Goal: Contribute content: Contribute content

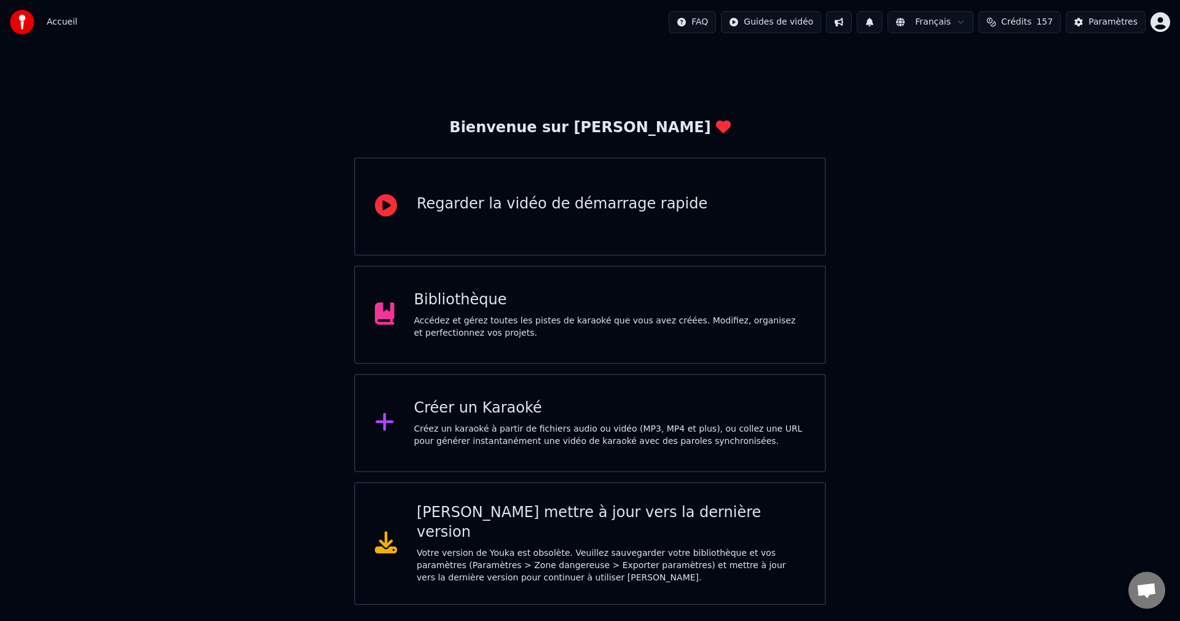
click at [535, 547] on div "Votre version de Youka est obsolète. Veuillez sauvegarder votre bibliothèque et…" at bounding box center [611, 565] width 388 height 37
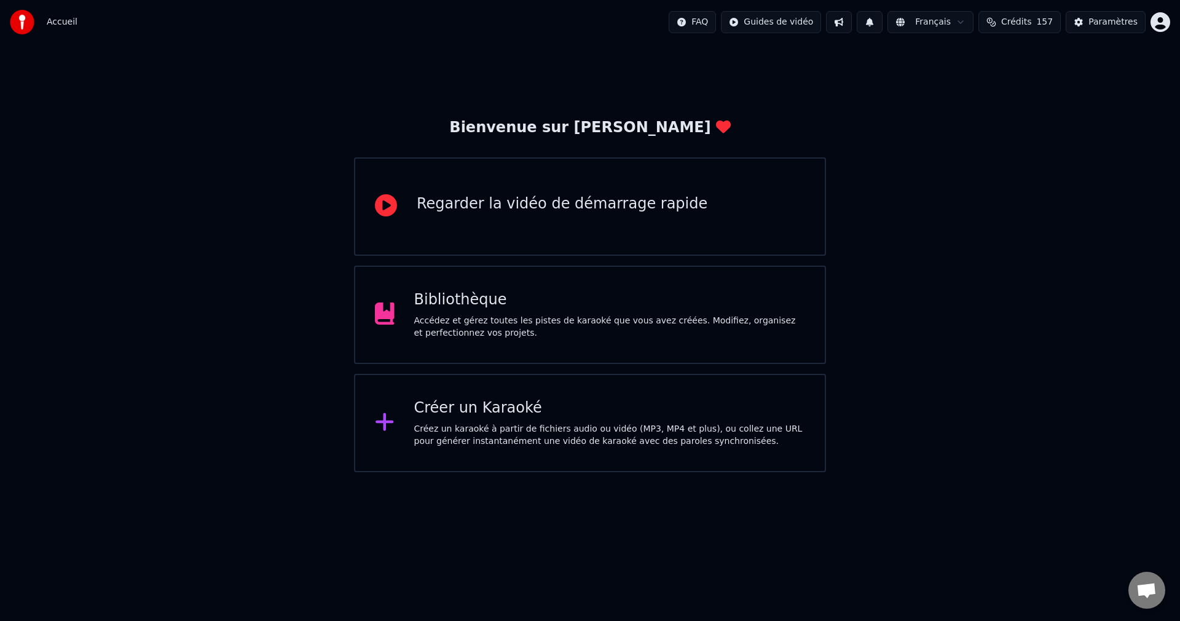
click at [527, 310] on div "Bibliothèque Accédez et gérez toutes les pistes de karaoké que vous avez créées…" at bounding box center [609, 314] width 391 height 49
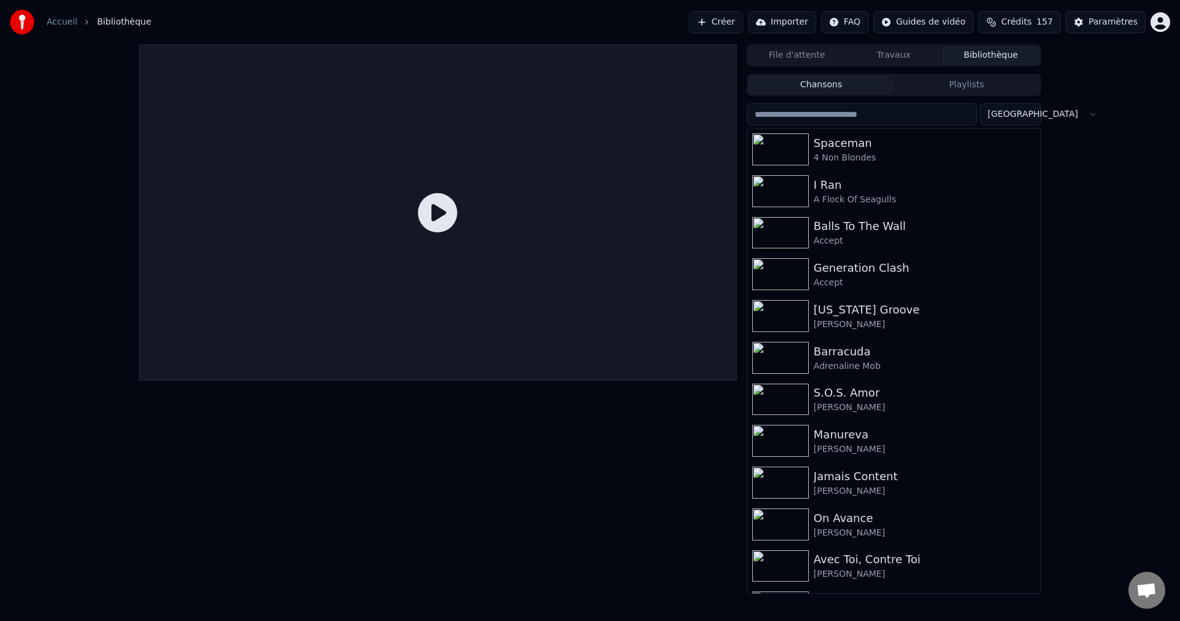
click at [717, 22] on button "Créer" at bounding box center [716, 22] width 54 height 22
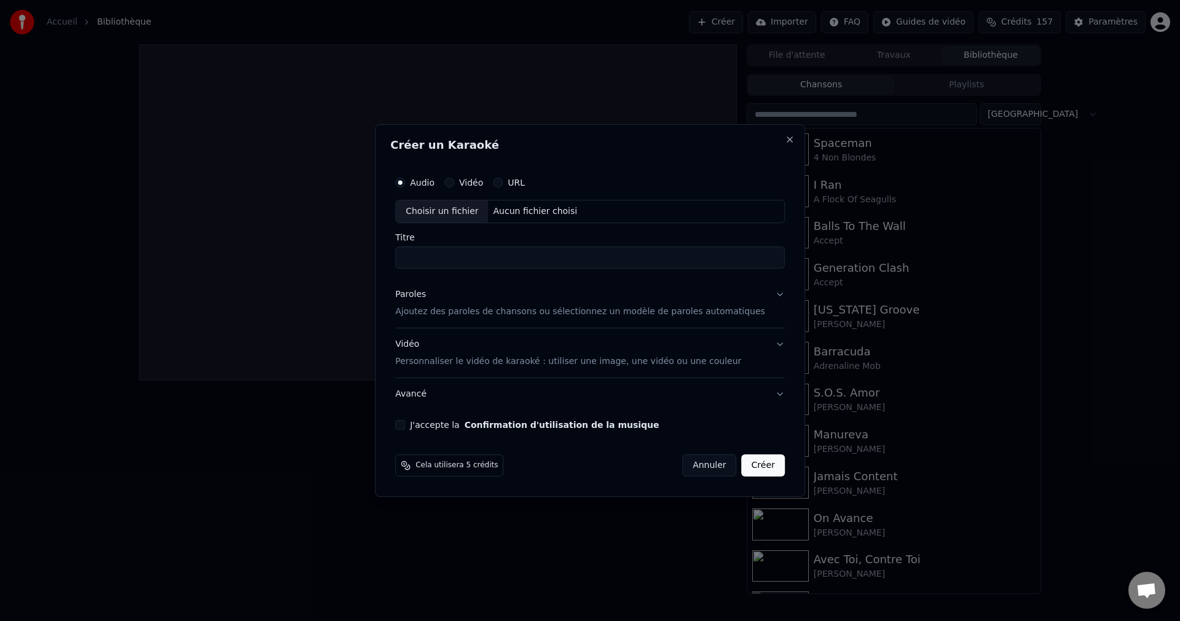
click at [465, 211] on div "Choisir un fichier" at bounding box center [442, 211] width 92 height 22
click at [761, 295] on button "Paroles Ajoutez des paroles de chansons ou sélectionnez un modèle de paroles au…" at bounding box center [590, 302] width 390 height 49
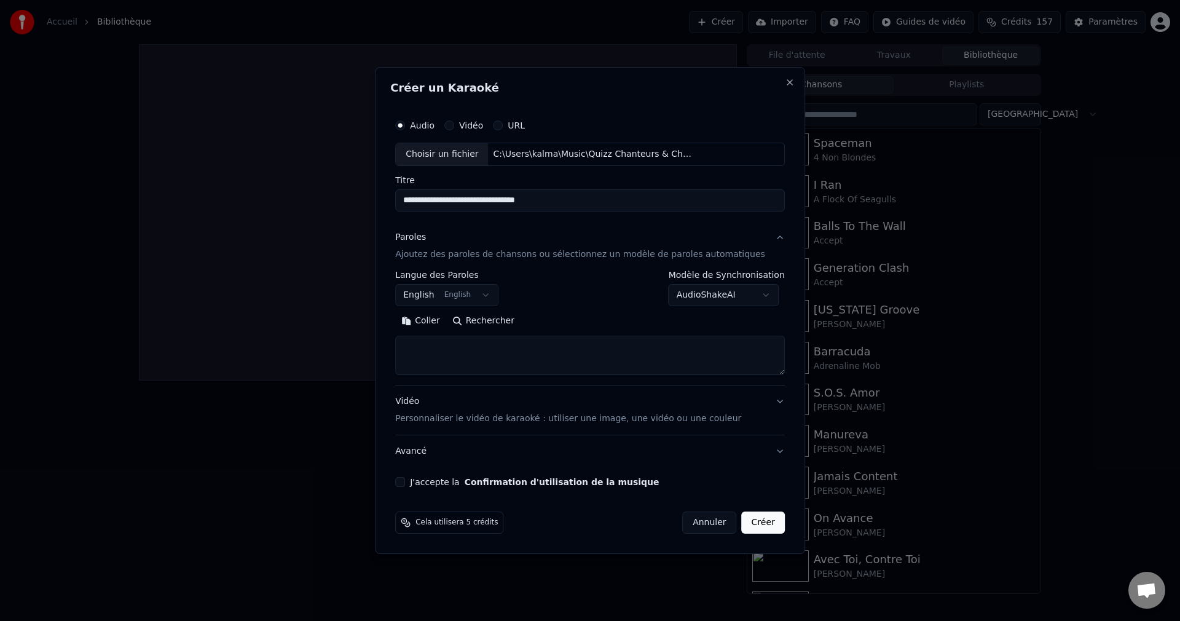
click at [498, 318] on button "Rechercher" at bounding box center [483, 321] width 74 height 20
click at [519, 200] on input "**********" at bounding box center [590, 200] width 390 height 22
click at [495, 321] on button "Rechercher" at bounding box center [483, 321] width 74 height 20
drag, startPoint x: 590, startPoint y: 202, endPoint x: 417, endPoint y: 206, distance: 173.4
click at [417, 206] on input "**********" at bounding box center [590, 200] width 390 height 22
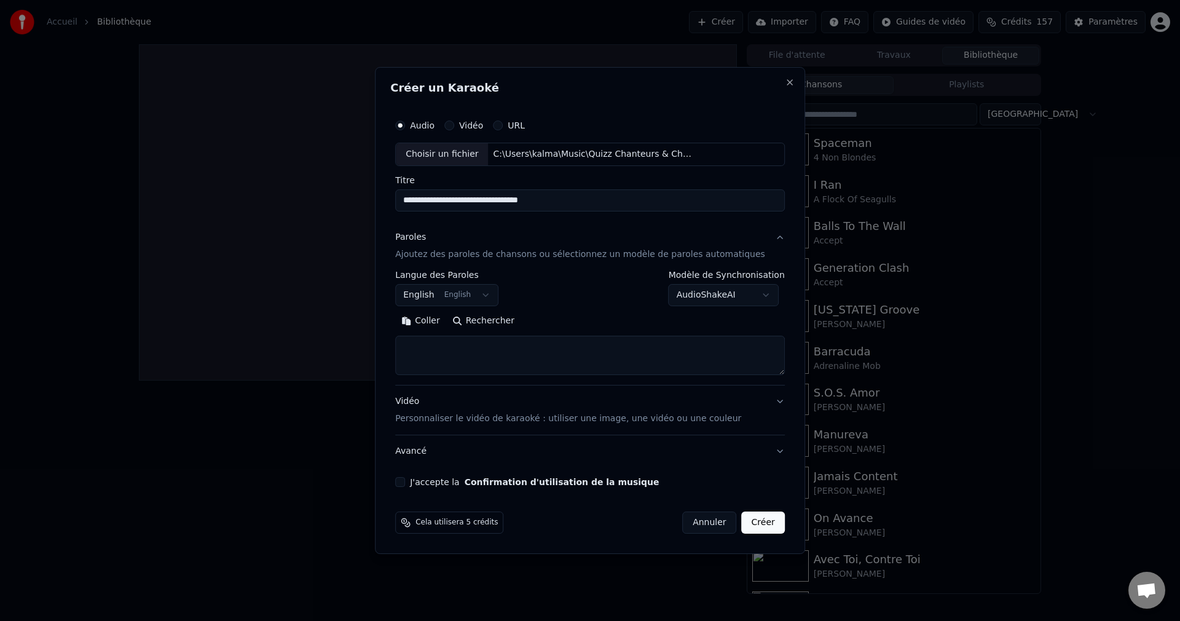
drag, startPoint x: 466, startPoint y: 199, endPoint x: 468, endPoint y: 207, distance: 8.2
click at [466, 199] on input "**********" at bounding box center [590, 200] width 390 height 22
type input "**********"
click at [511, 320] on button "Rechercher" at bounding box center [483, 321] width 74 height 20
type textarea "**********"
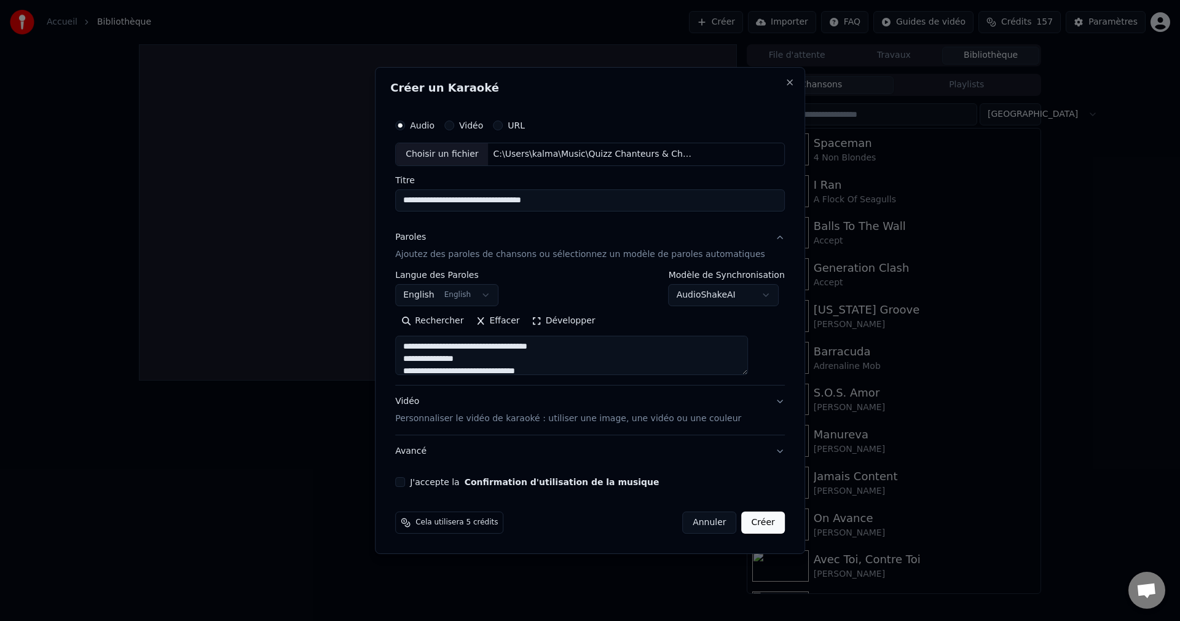
scroll to position [561, 0]
click at [422, 475] on div "**********" at bounding box center [589, 300] width 399 height 384
click at [405, 481] on button "J'accepte la Confirmation d'utilisation de la musique" at bounding box center [400, 482] width 10 height 10
click at [747, 525] on button "Créer" at bounding box center [763, 522] width 43 height 22
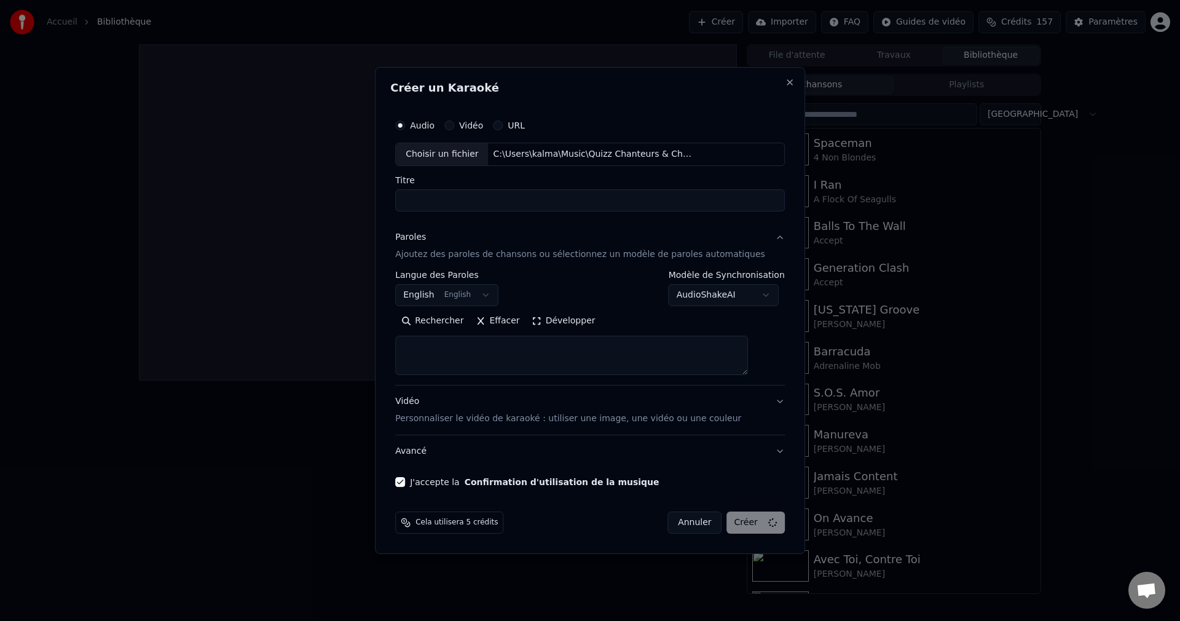
select select
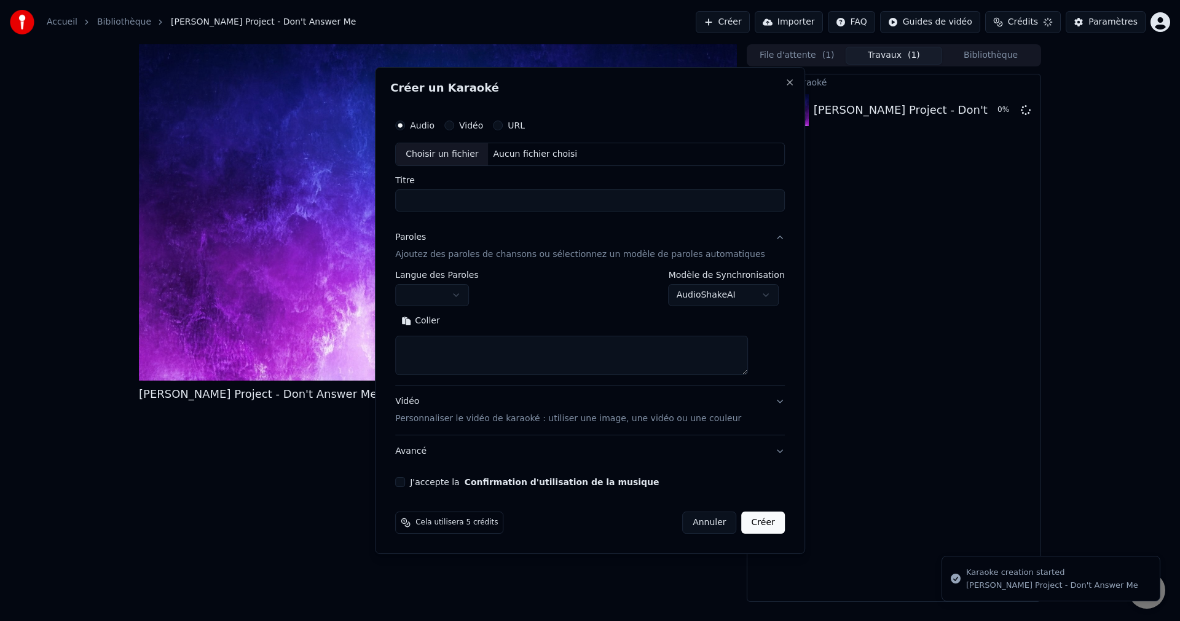
scroll to position [0, 0]
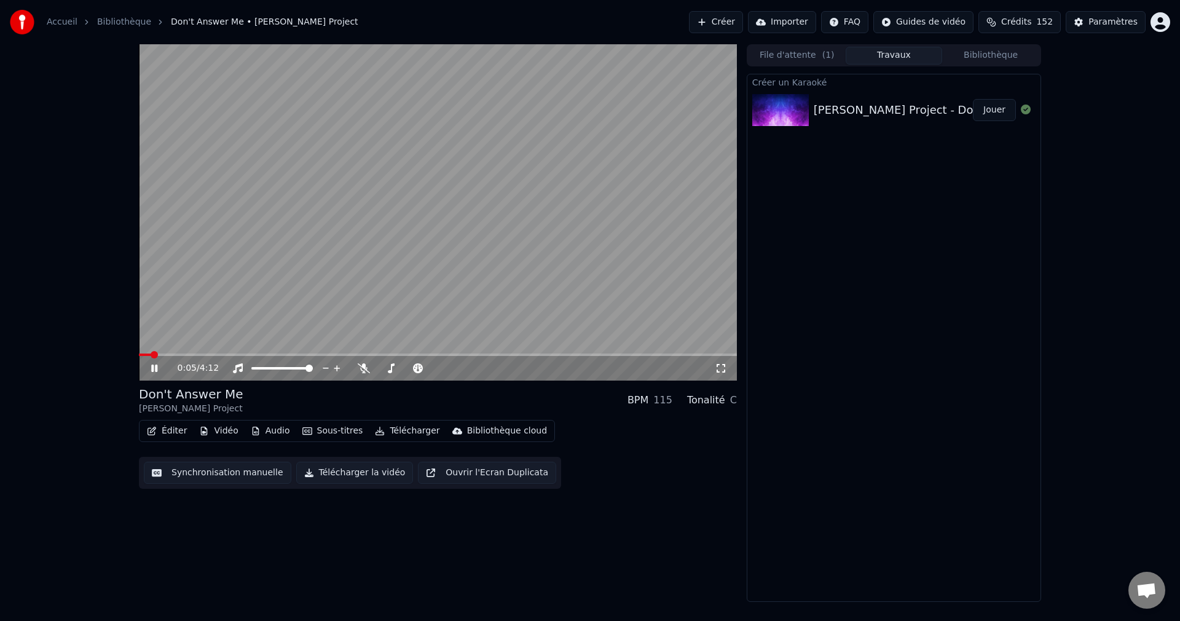
click at [156, 370] on icon at bounding box center [154, 367] width 6 height 7
click at [218, 430] on button "Vidéo" at bounding box center [218, 430] width 49 height 17
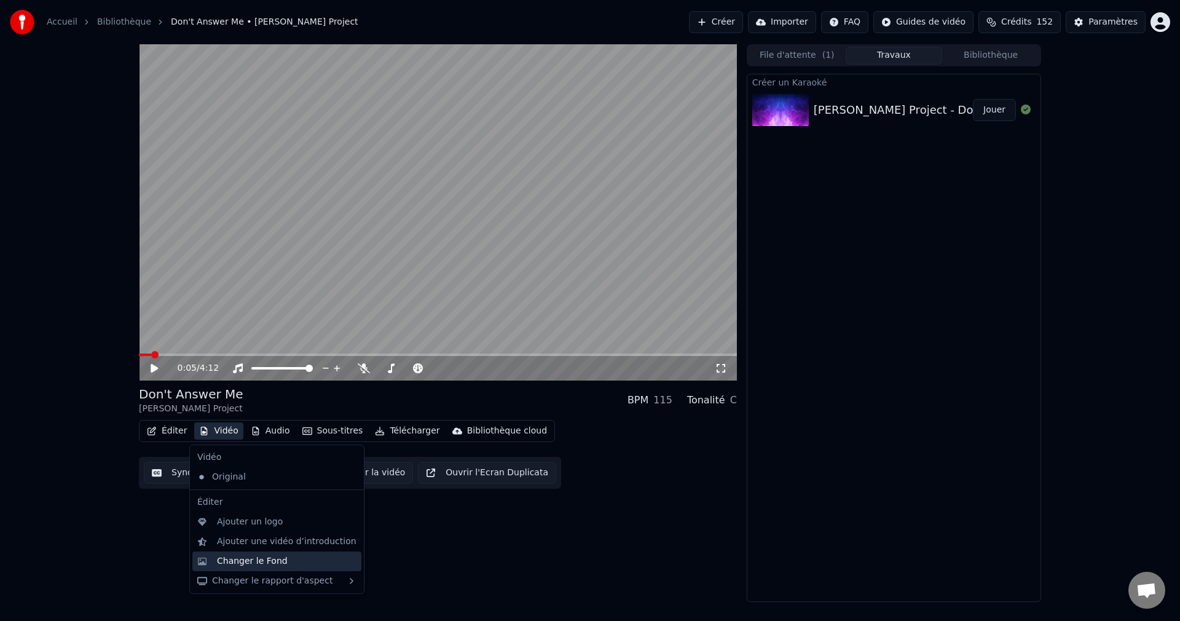
click at [240, 565] on div "Changer le Fond" at bounding box center [252, 561] width 71 height 12
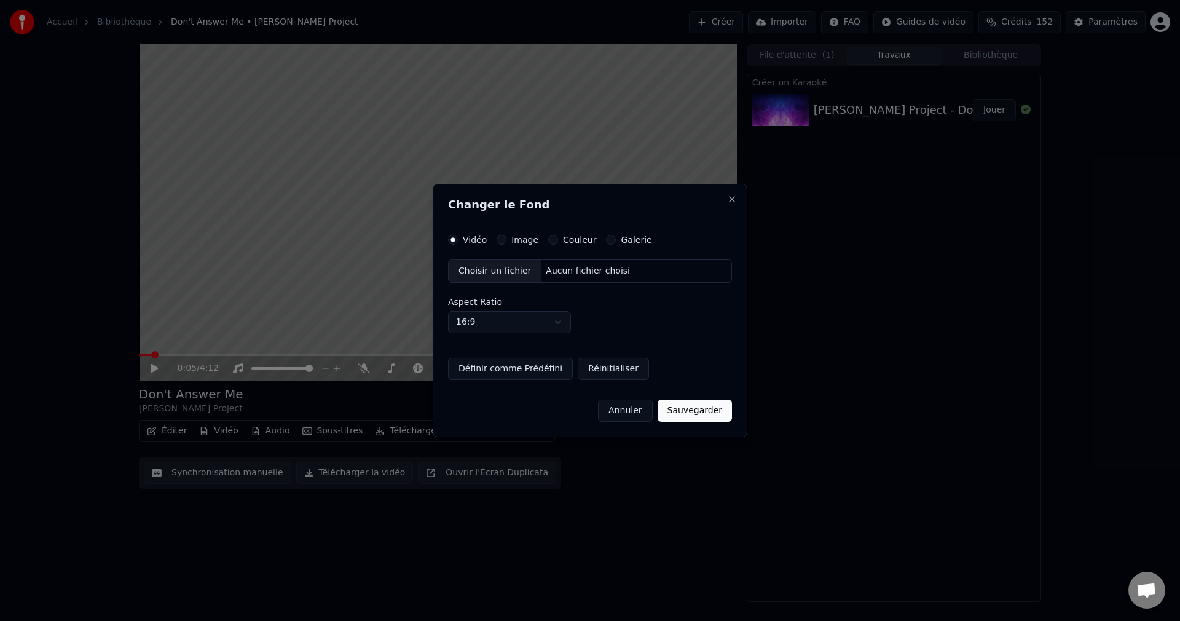
click at [505, 269] on div "Choisir un fichier" at bounding box center [495, 271] width 92 height 22
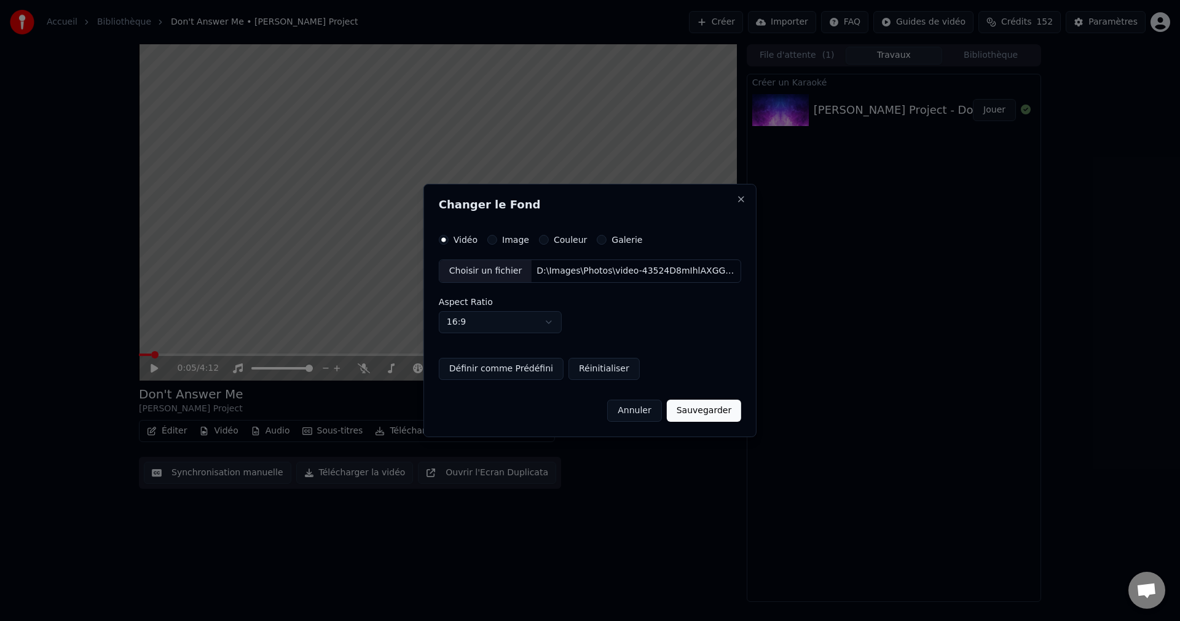
click at [689, 416] on button "Sauvegarder" at bounding box center [704, 410] width 74 height 22
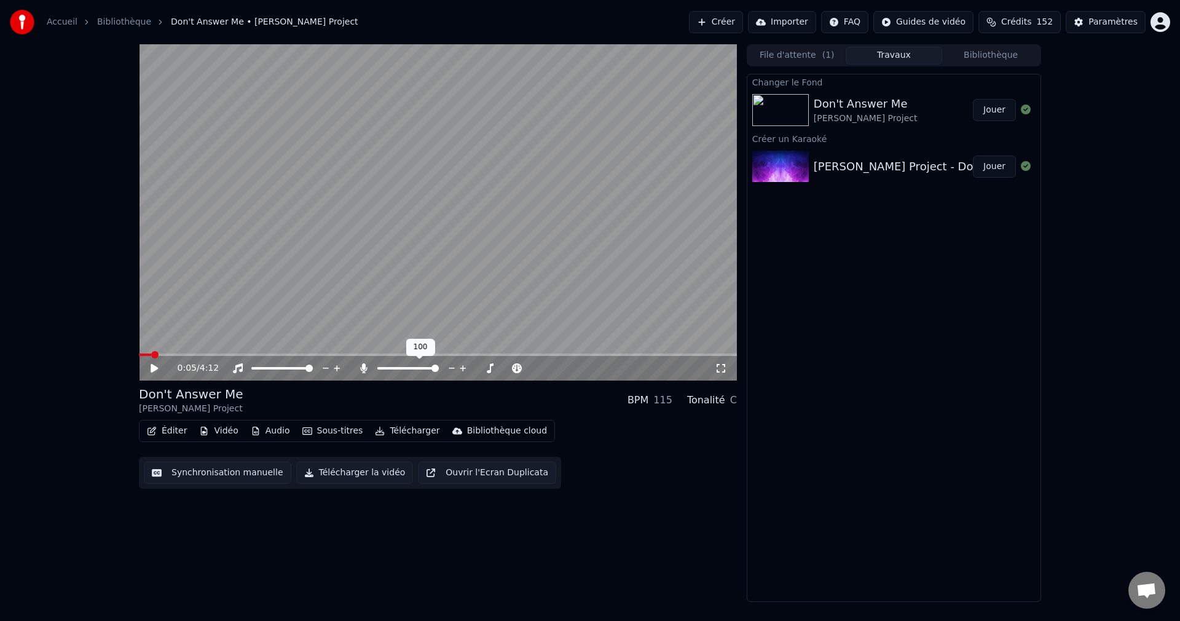
click at [439, 372] on span at bounding box center [434, 367] width 7 height 7
click at [1000, 109] on button "Jouer" at bounding box center [994, 110] width 43 height 22
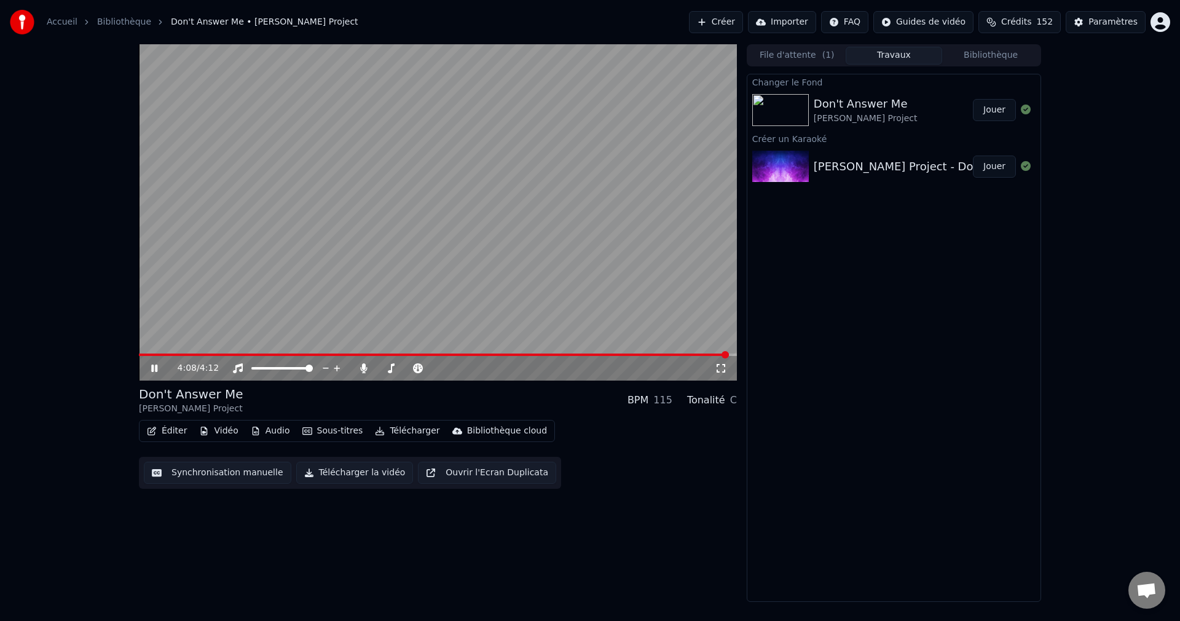
click at [151, 360] on div "4:08 / 4:12" at bounding box center [438, 368] width 598 height 25
click at [151, 369] on icon at bounding box center [163, 368] width 29 height 10
click at [293, 355] on span at bounding box center [435, 354] width 592 height 2
click at [155, 364] on icon at bounding box center [163, 368] width 29 height 10
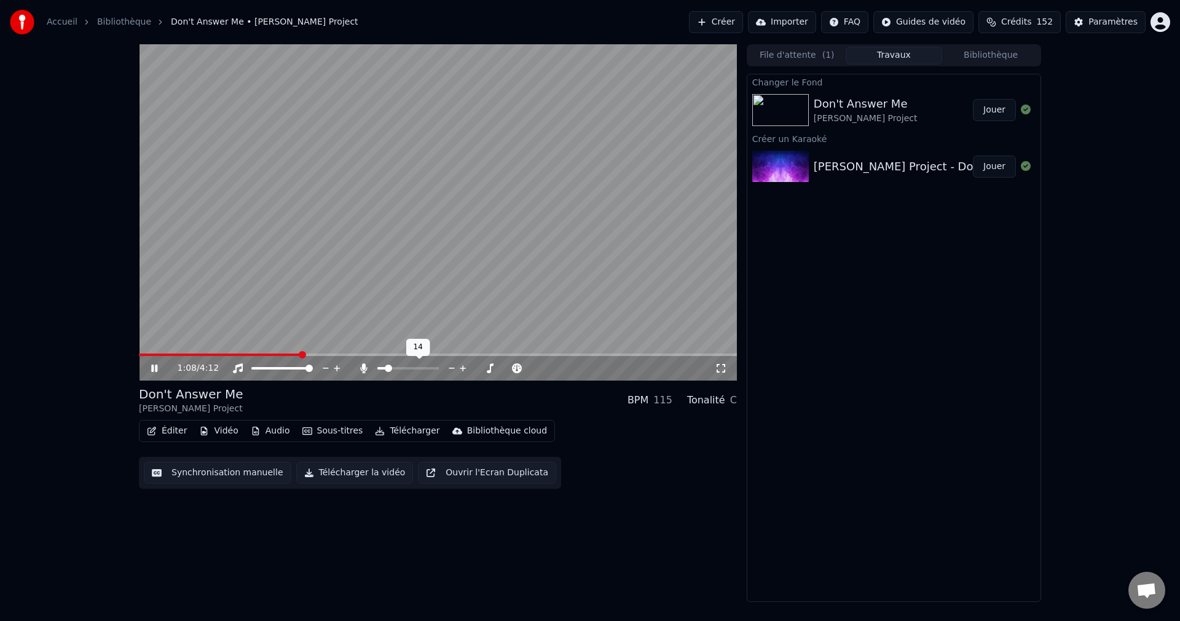
click at [386, 369] on span at bounding box center [381, 368] width 9 height 2
click at [384, 369] on span at bounding box center [386, 367] width 7 height 7
click at [157, 368] on icon at bounding box center [163, 368] width 29 height 10
click at [329, 471] on button "Télécharger la vidéo" at bounding box center [354, 473] width 117 height 22
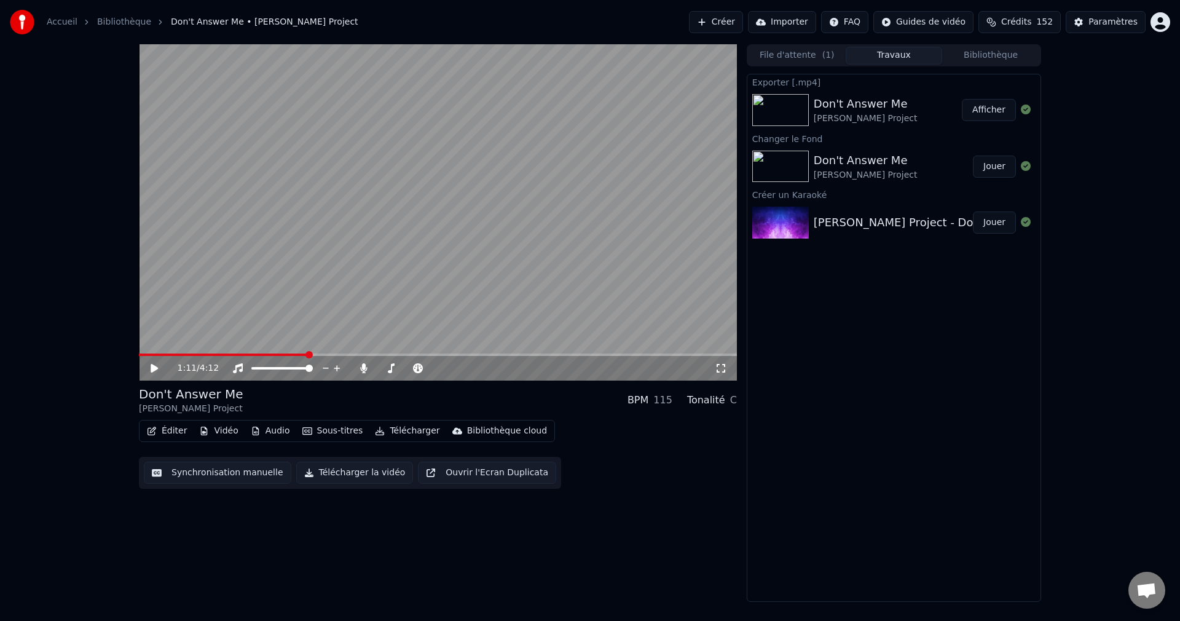
click at [723, 20] on button "Créer" at bounding box center [716, 22] width 54 height 22
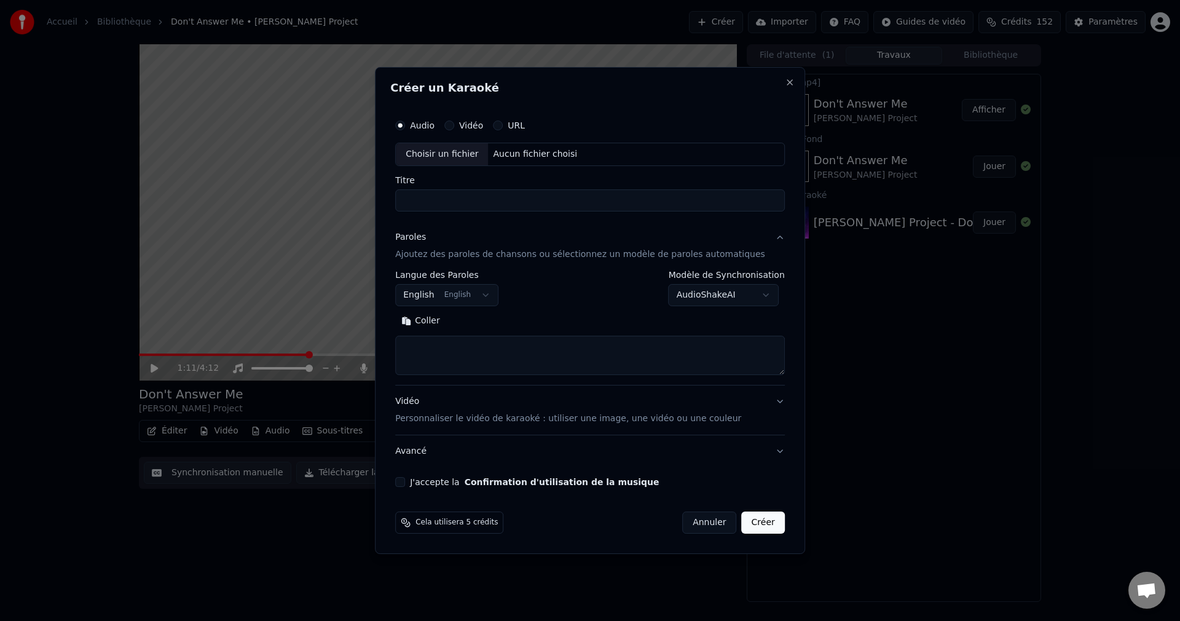
click at [462, 155] on div "Choisir un fichier" at bounding box center [442, 154] width 92 height 22
type input "**********"
click at [510, 321] on button "Rechercher" at bounding box center [483, 321] width 74 height 20
type textarea "**********"
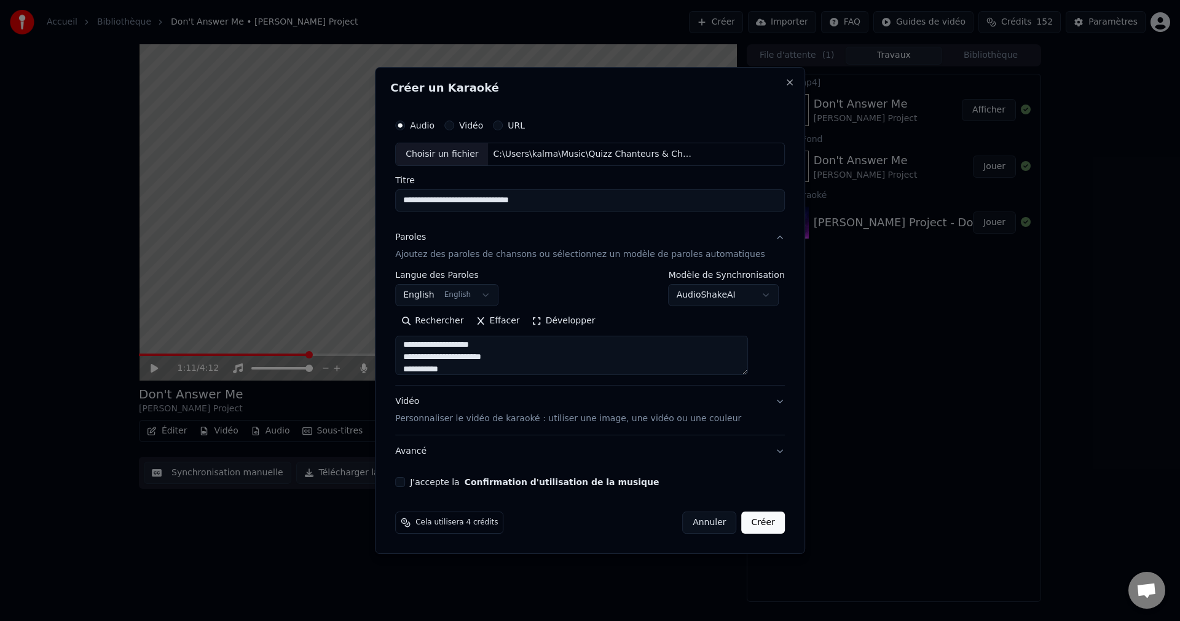
scroll to position [352, 0]
click at [405, 480] on button "J'accepte la Confirmation d'utilisation de la musique" at bounding box center [400, 482] width 10 height 10
click at [753, 524] on button "Créer" at bounding box center [763, 522] width 43 height 22
select select
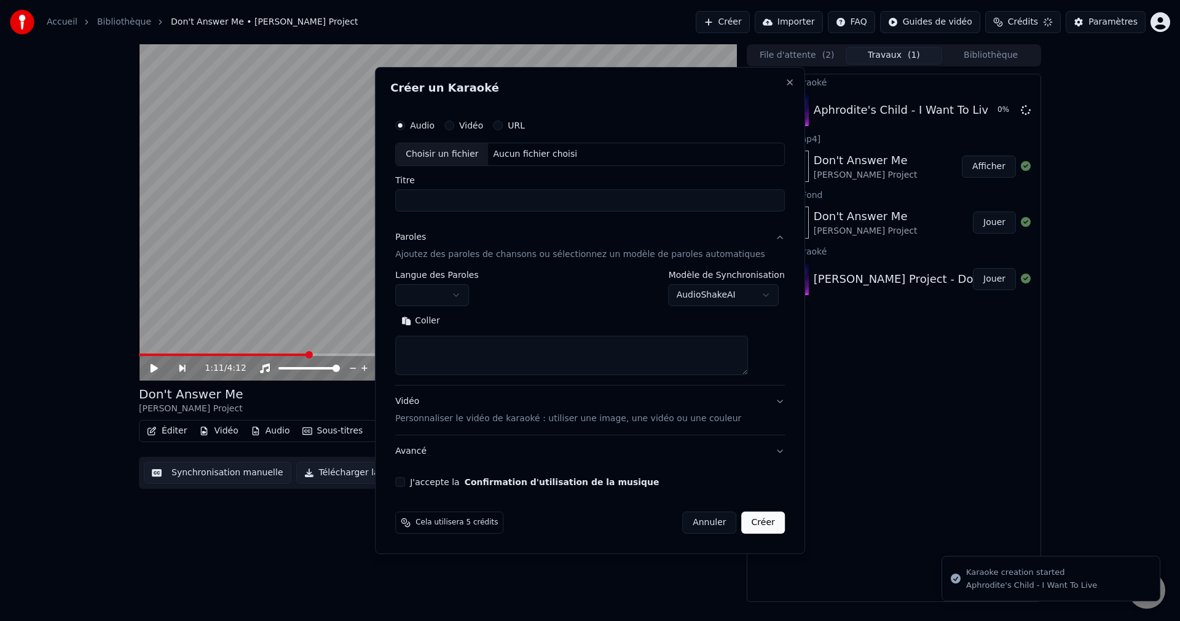
scroll to position [0, 0]
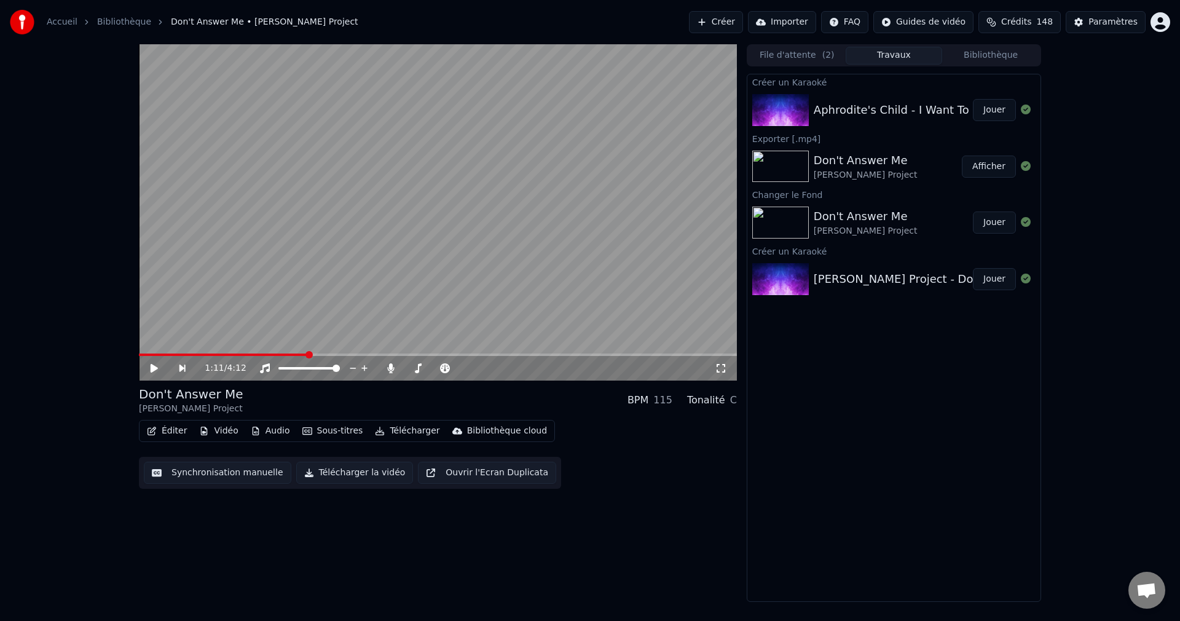
click at [988, 108] on button "Jouer" at bounding box center [994, 110] width 43 height 22
click at [157, 368] on icon at bounding box center [163, 368] width 29 height 10
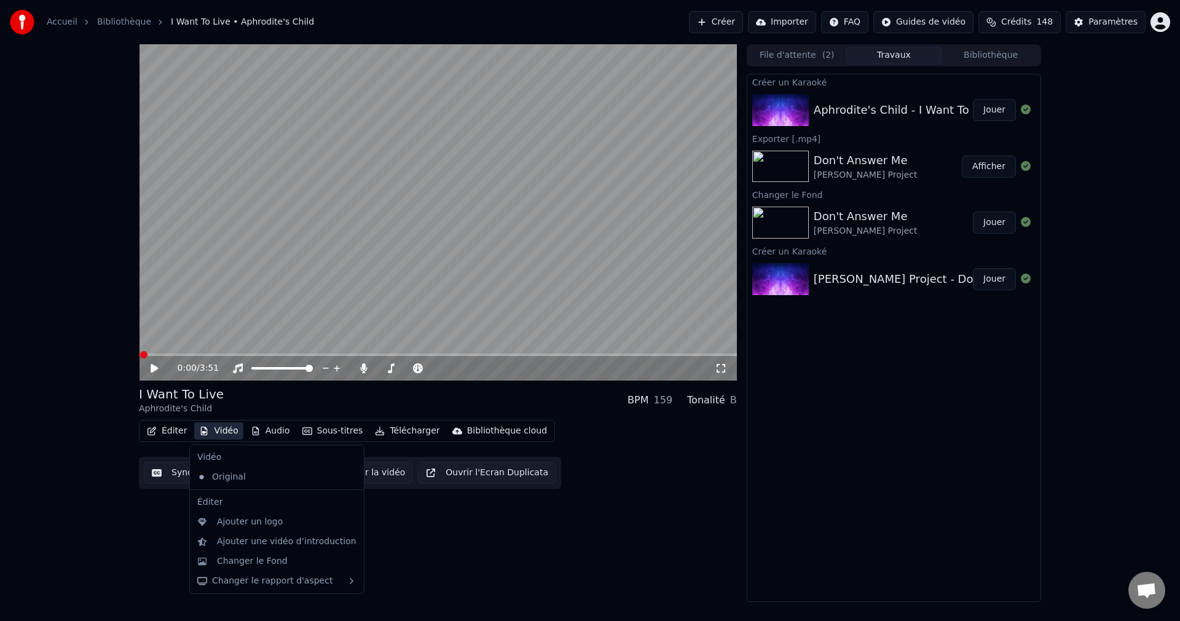
click at [211, 433] on button "Vidéo" at bounding box center [218, 430] width 49 height 17
click at [229, 560] on div "Changer le Fond" at bounding box center [252, 561] width 71 height 12
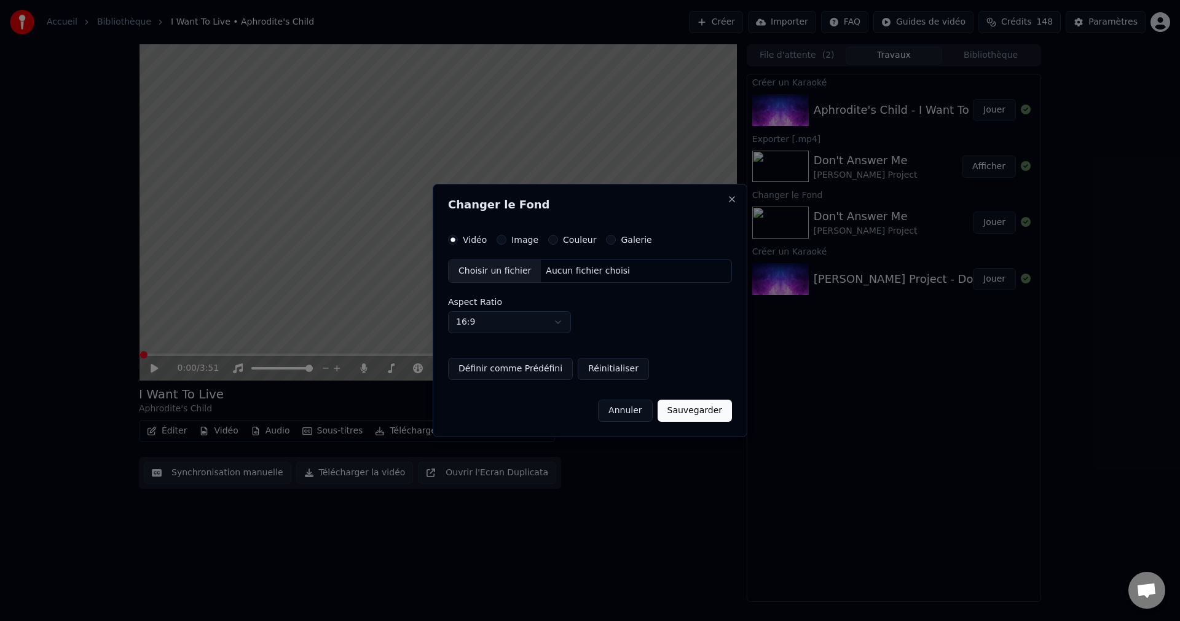
click at [486, 269] on div "Choisir un fichier" at bounding box center [495, 271] width 92 height 22
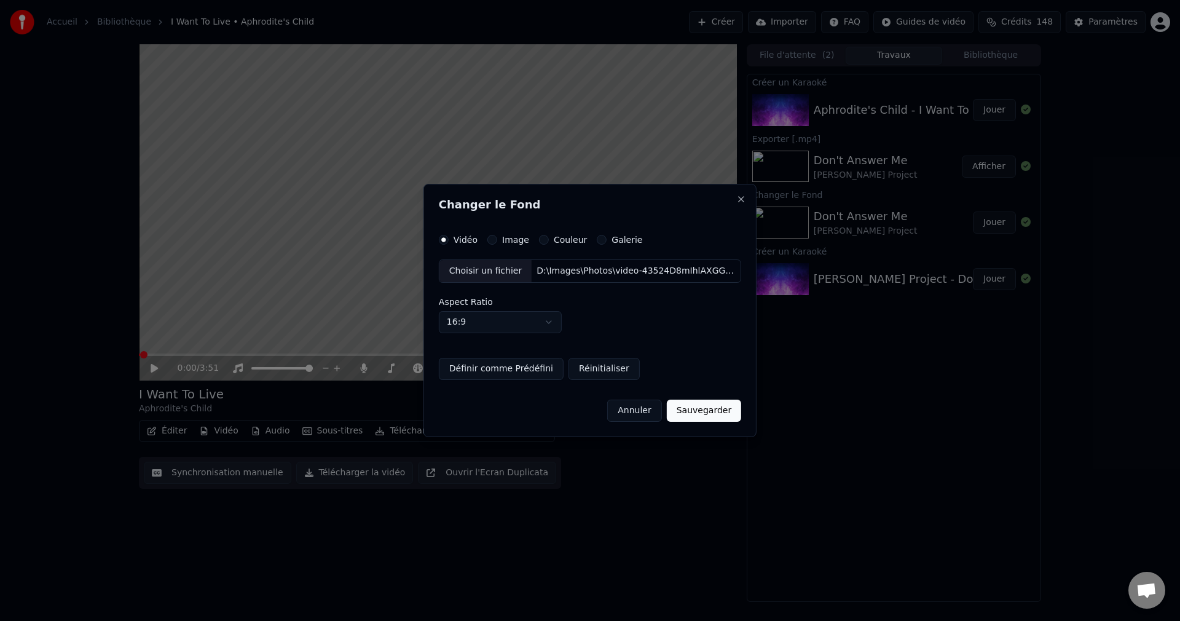
click at [706, 413] on button "Sauvegarder" at bounding box center [704, 410] width 74 height 22
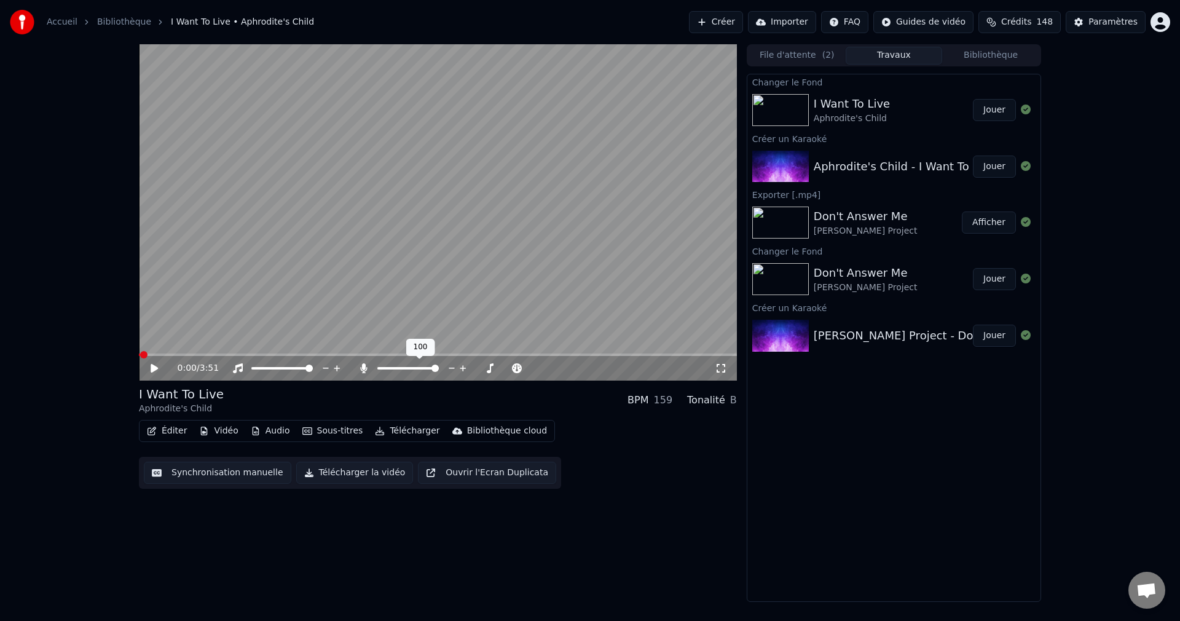
click at [439, 372] on span at bounding box center [434, 367] width 7 height 7
click at [154, 370] on icon at bounding box center [154, 368] width 7 height 9
click at [994, 107] on button "Jouer" at bounding box center [994, 110] width 43 height 22
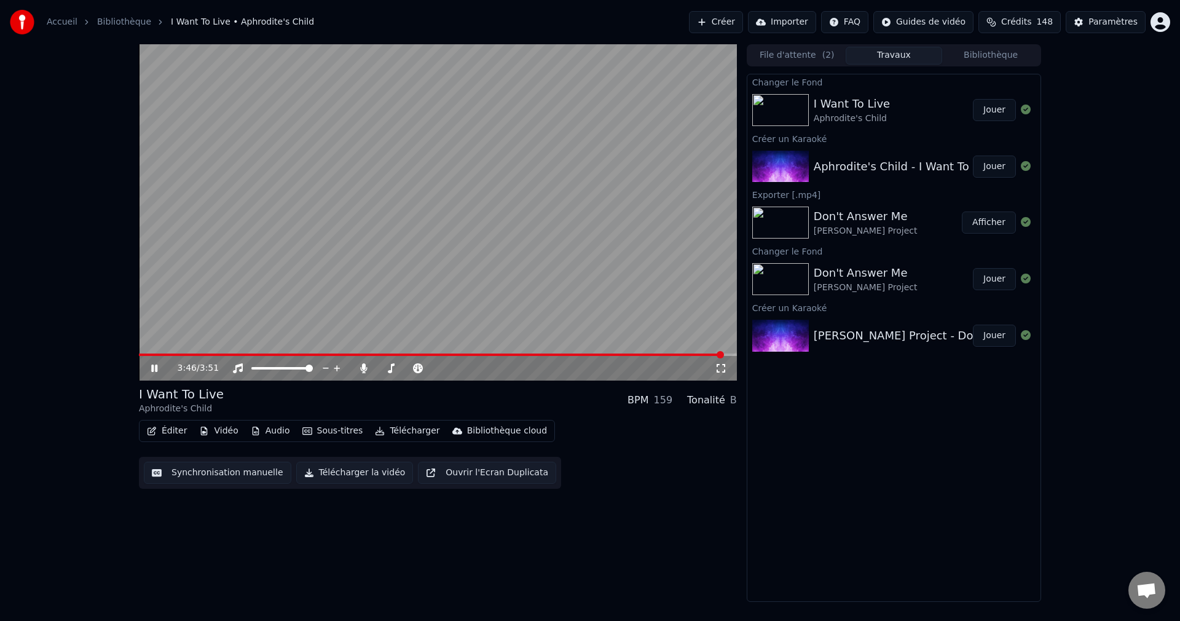
click at [153, 366] on icon at bounding box center [154, 367] width 6 height 7
click at [166, 435] on button "Éditer" at bounding box center [167, 430] width 50 height 17
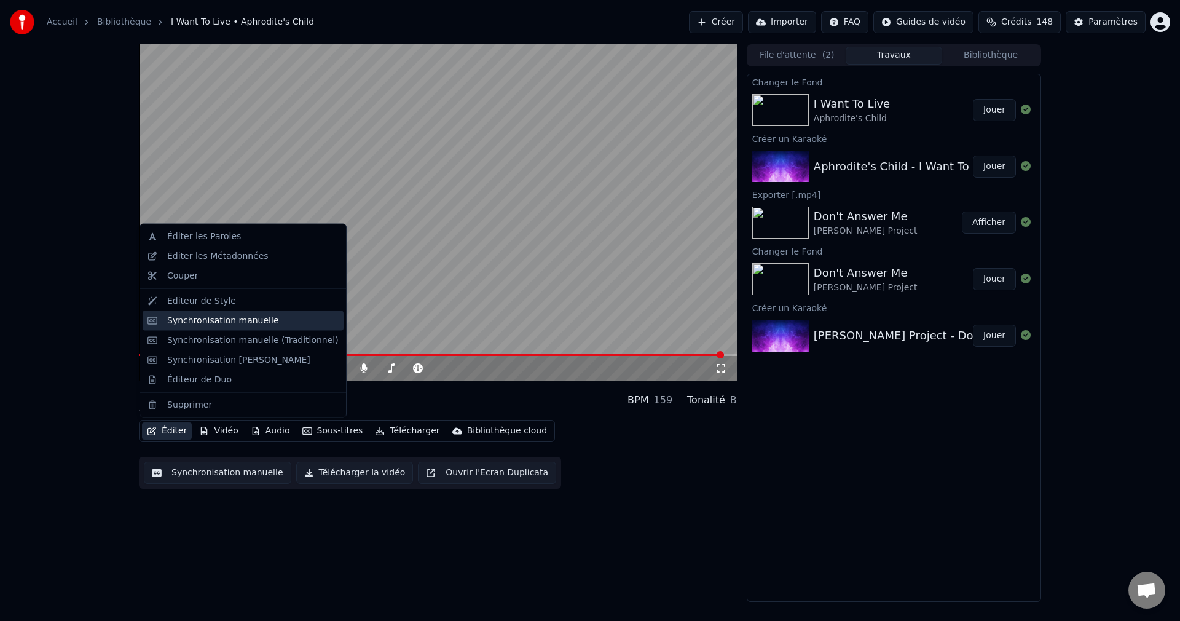
click at [240, 327] on div "Synchronisation manuelle" at bounding box center [243, 320] width 201 height 20
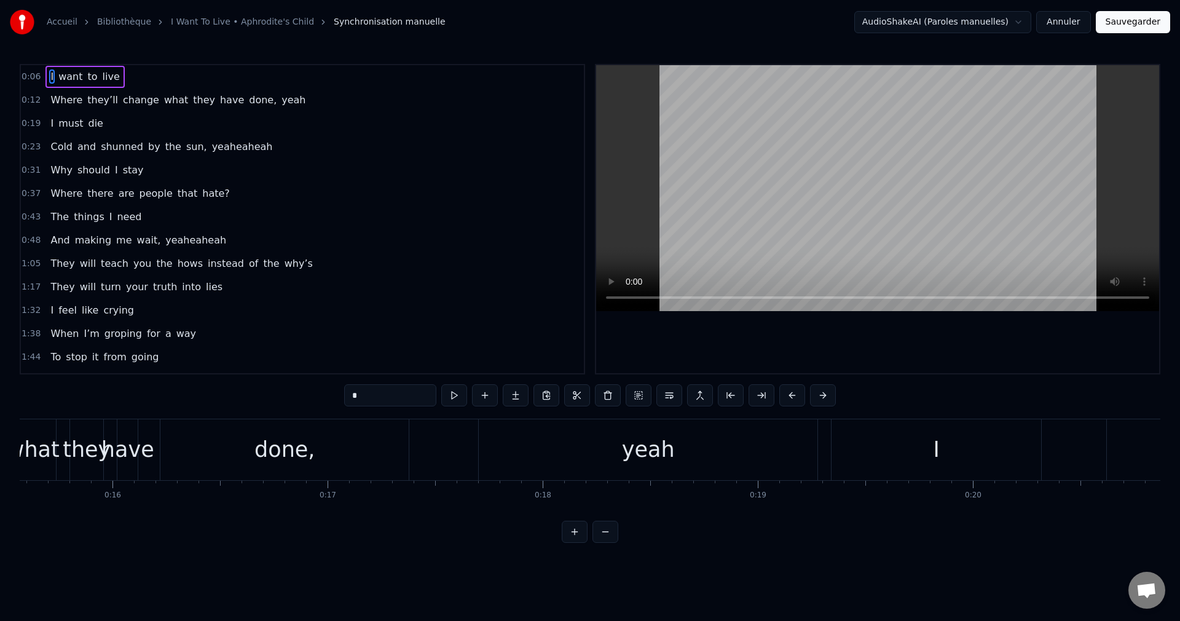
scroll to position [0, 3439]
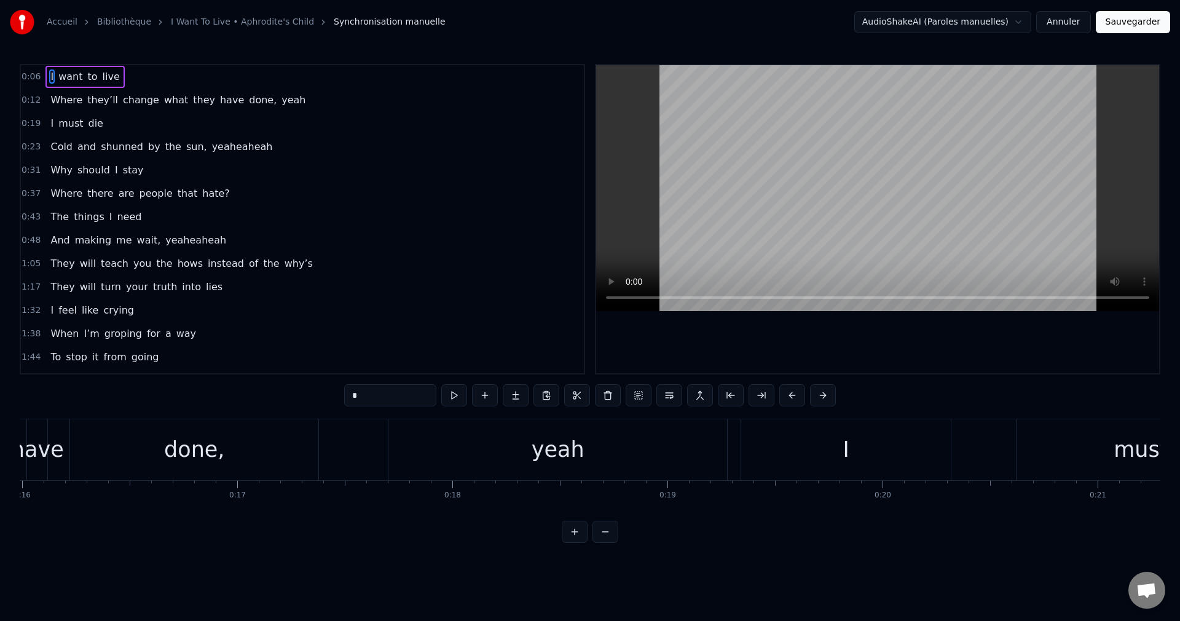
click at [218, 455] on div "done," at bounding box center [194, 449] width 60 height 33
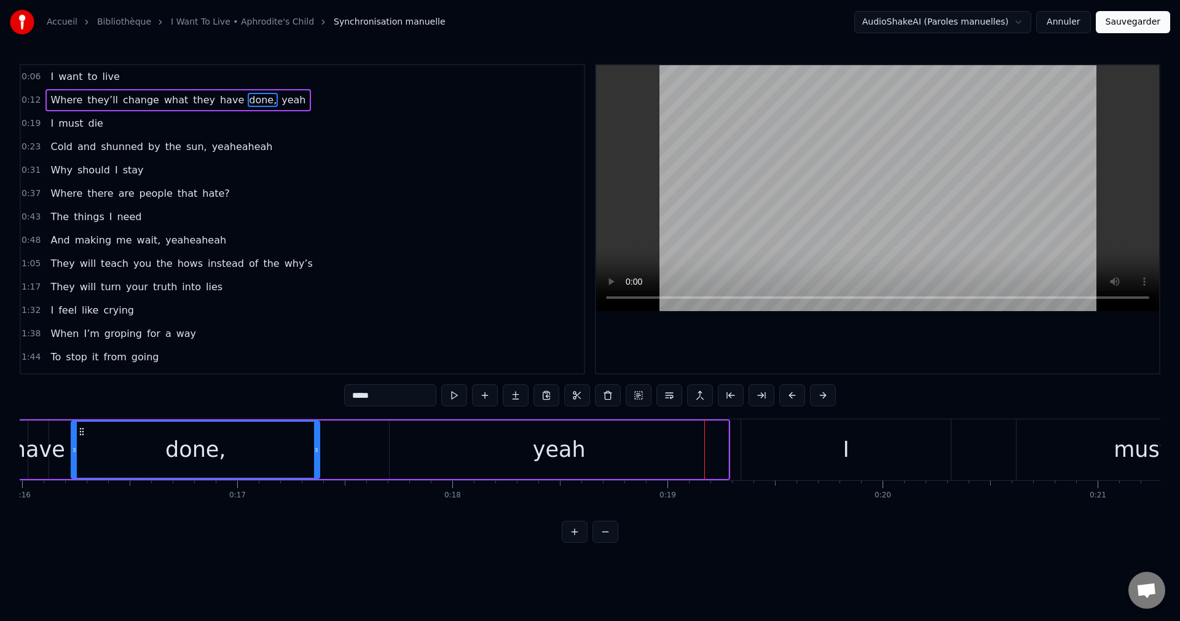
click at [643, 443] on div "yeah" at bounding box center [559, 449] width 339 height 58
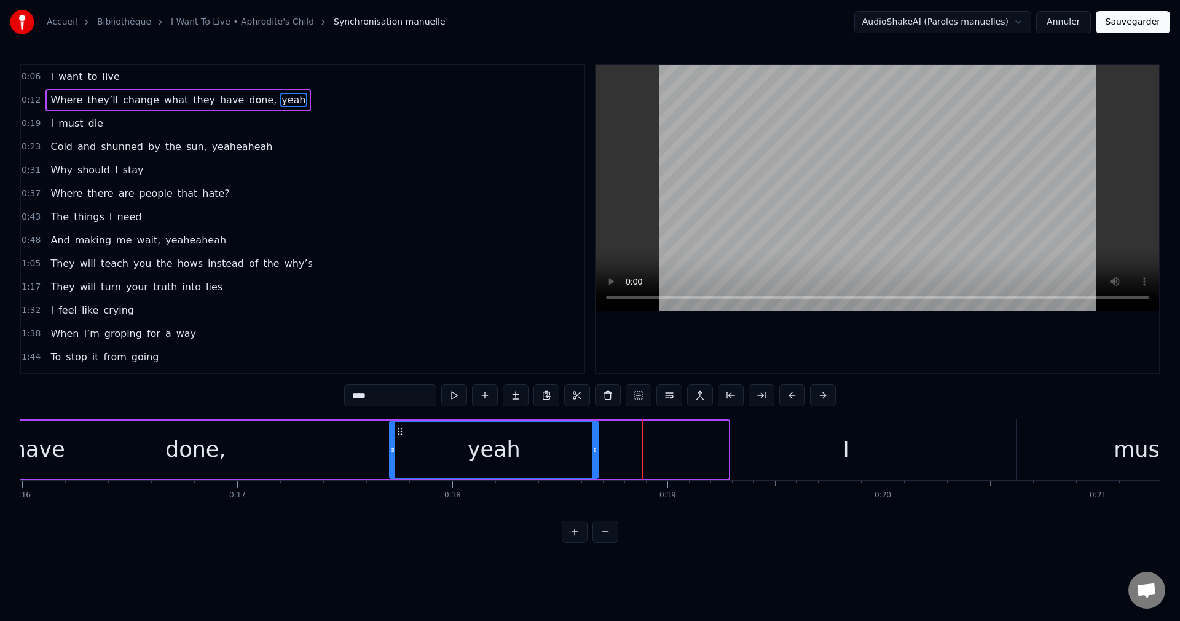
drag, startPoint x: 724, startPoint y: 448, endPoint x: 594, endPoint y: 458, distance: 130.7
click at [594, 458] on div at bounding box center [594, 450] width 5 height 56
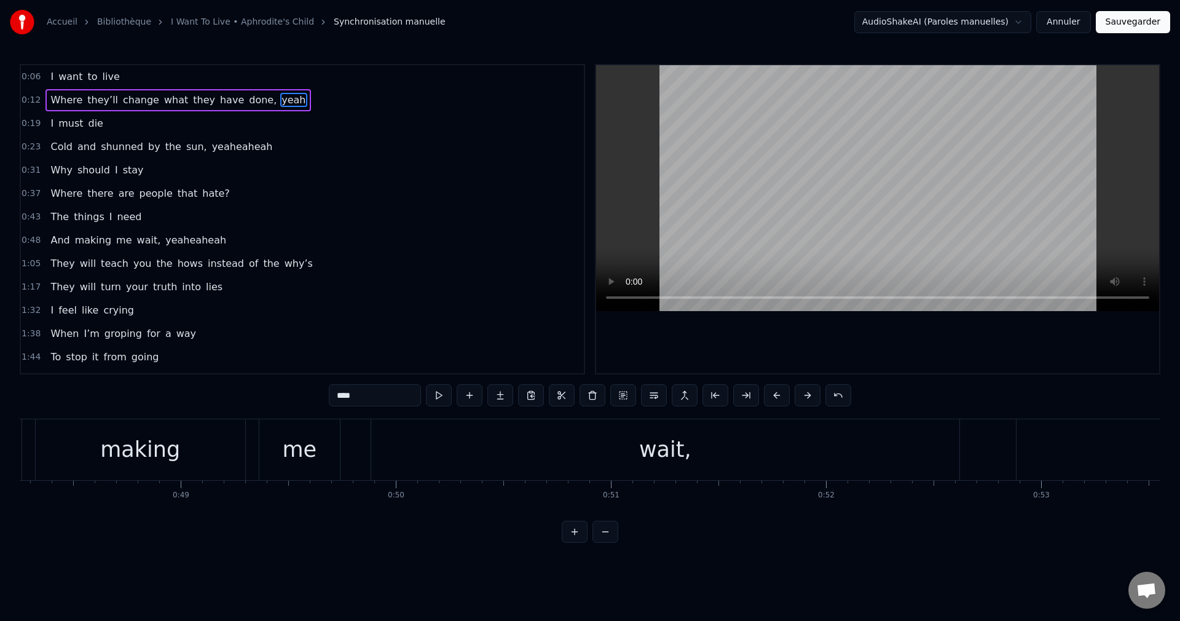
scroll to position [0, 10404]
click at [816, 448] on div "wait," at bounding box center [641, 449] width 588 height 61
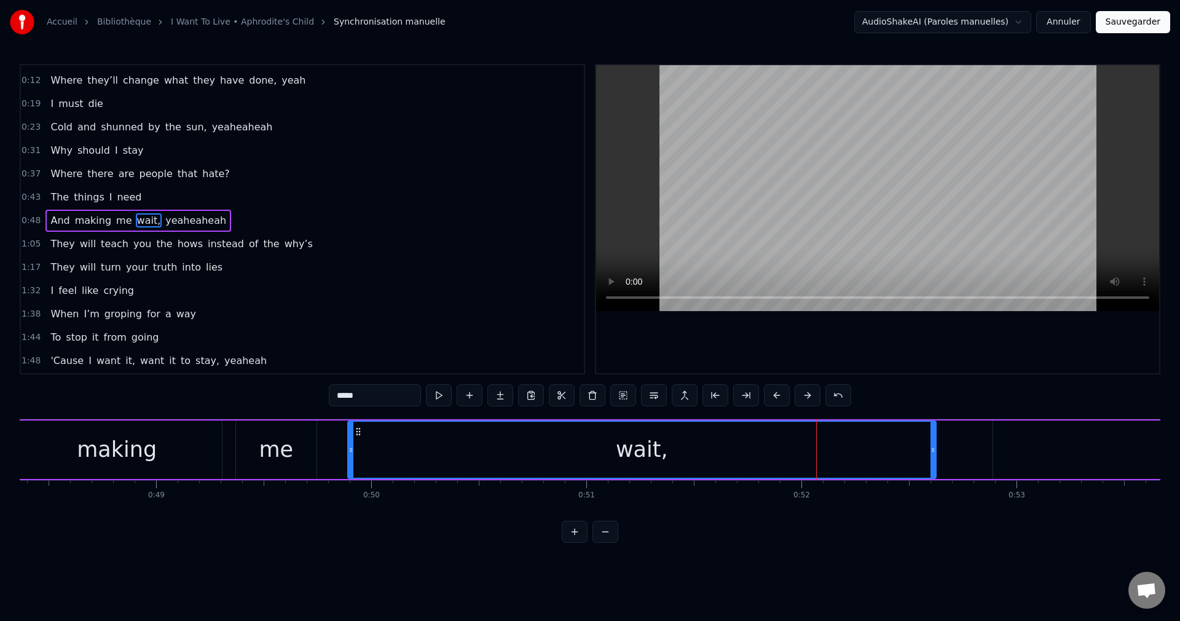
scroll to position [21, 0]
drag, startPoint x: 933, startPoint y: 452, endPoint x: 757, endPoint y: 481, distance: 178.7
click at [757, 481] on div "I want to live Where they’ll change what they have done, yeah I must die Cold a…" at bounding box center [590, 465] width 1141 height 92
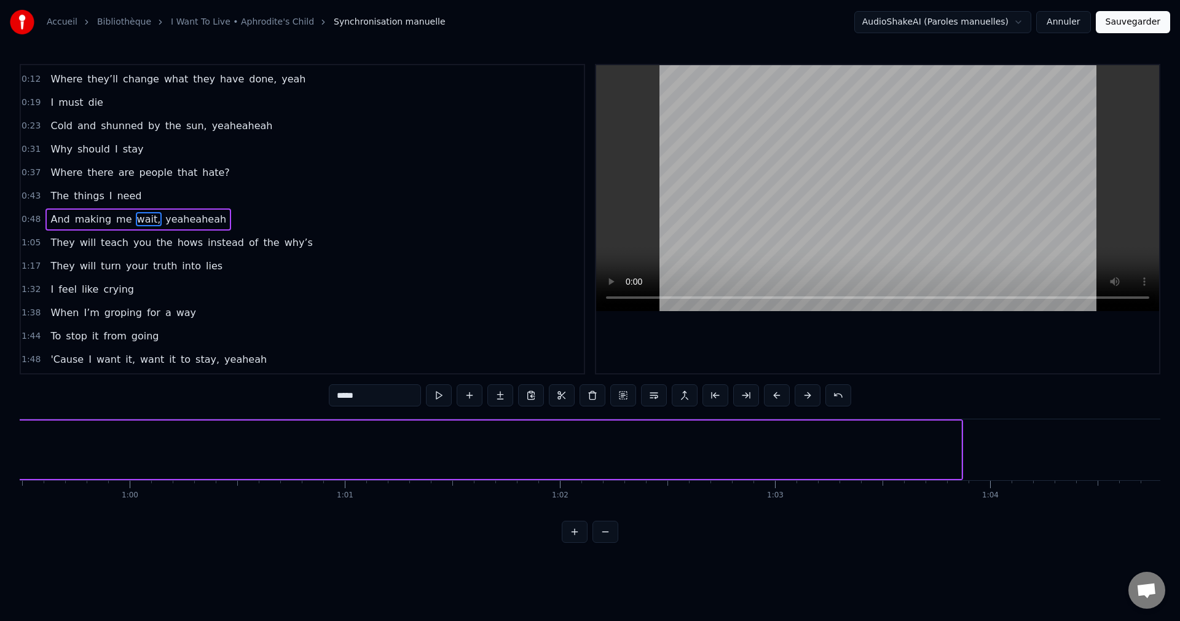
scroll to position [0, 12838]
type input "**********"
drag, startPoint x: 918, startPoint y: 451, endPoint x: 40, endPoint y: 479, distance: 878.1
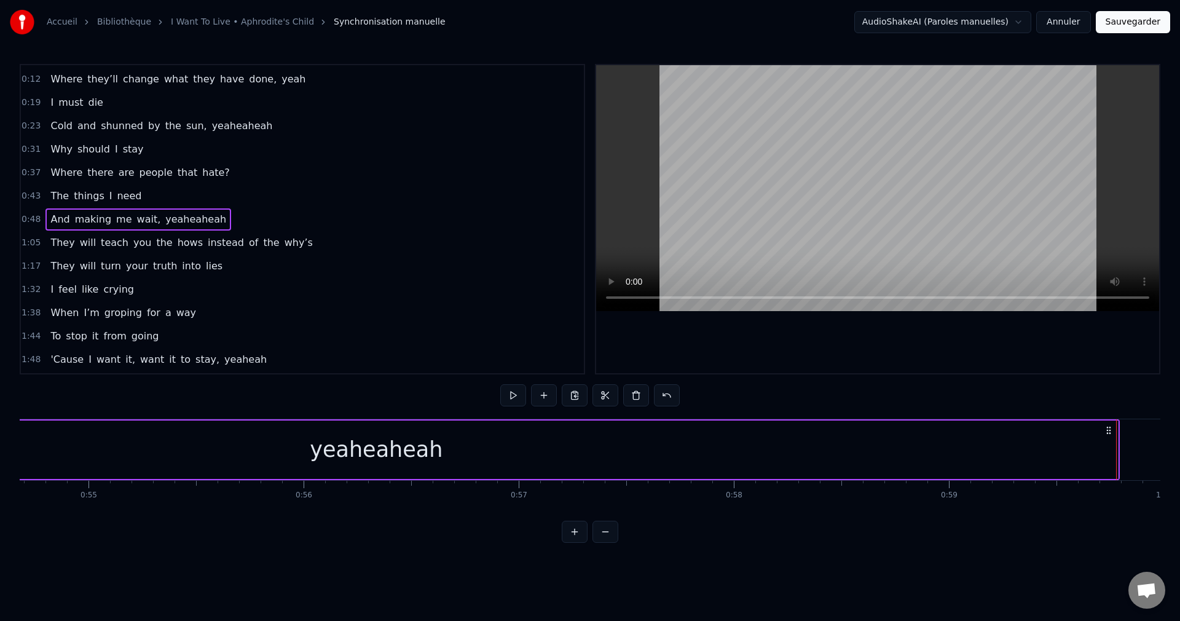
scroll to position [0, 11781]
click at [1090, 446] on div "yeaheaheah" at bounding box center [357, 449] width 1483 height 58
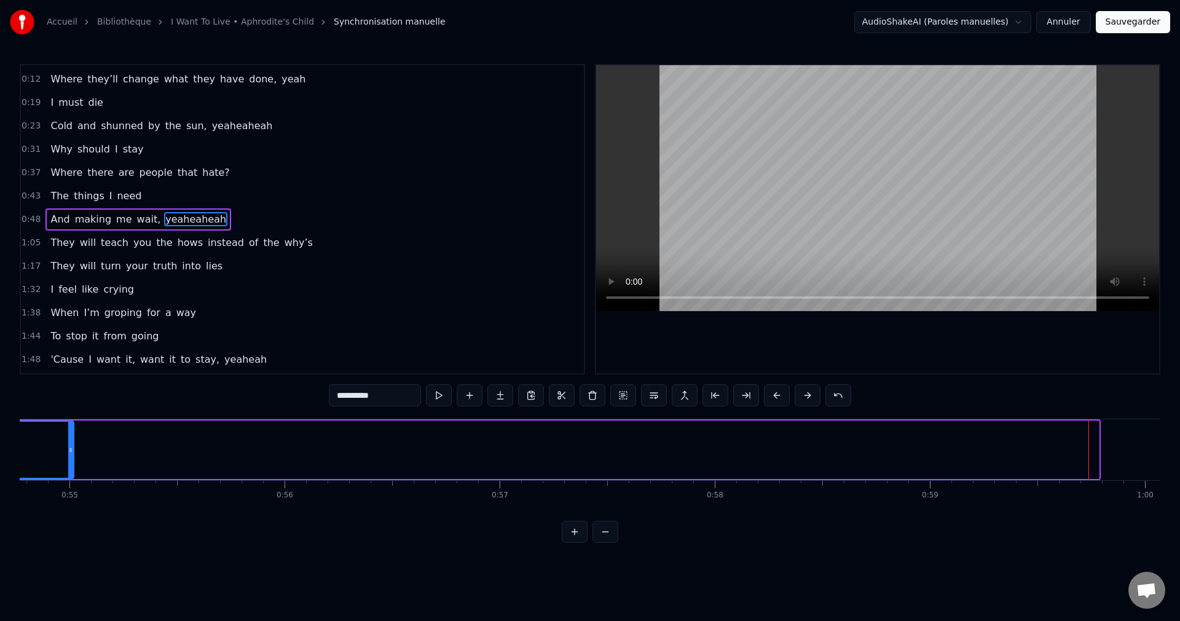
drag, startPoint x: 1096, startPoint y: 449, endPoint x: 71, endPoint y: 492, distance: 1026.0
click at [71, 492] on div "I want to live Where they’ll change what they have done, yeah I must die Cold a…" at bounding box center [590, 465] width 1141 height 92
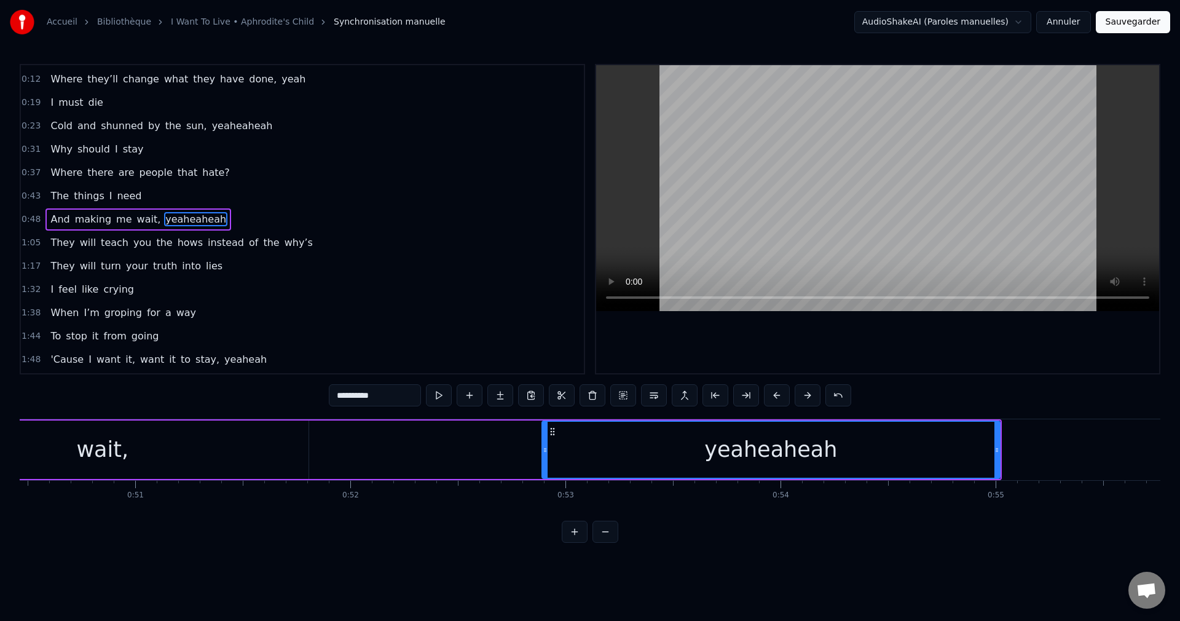
scroll to position [0, 10847]
click at [118, 449] on div "wait," at bounding box center [110, 449] width 52 height 33
type input "*****"
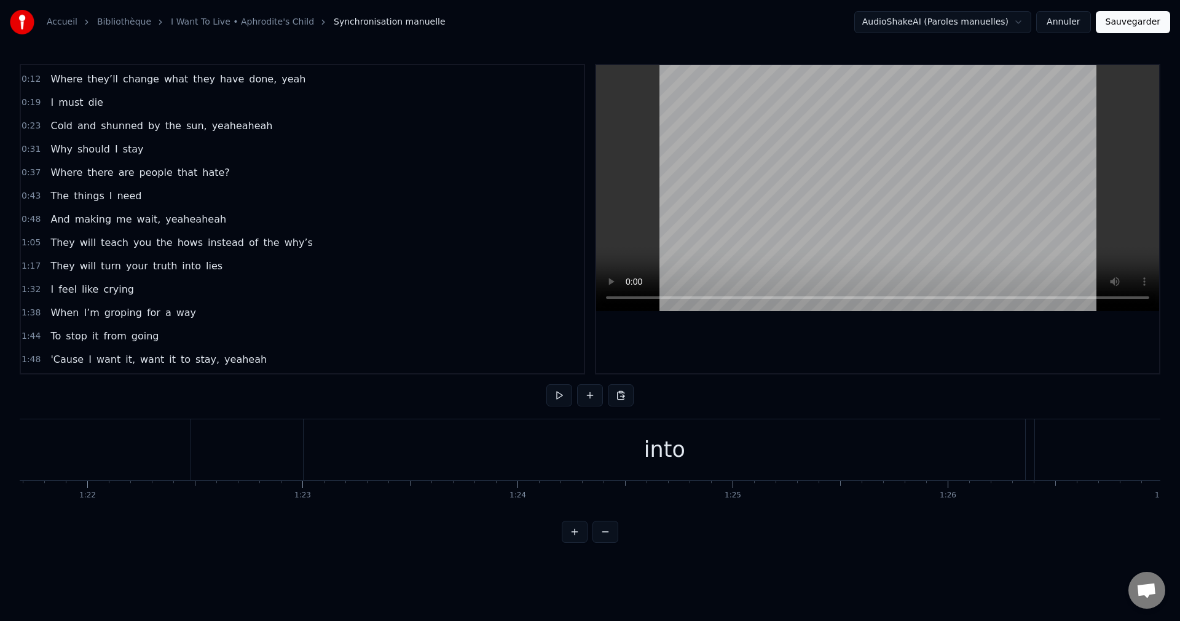
scroll to position [0, 17604]
click at [221, 462] on div "They will turn your truth into lies" at bounding box center [260, 449] width 2485 height 61
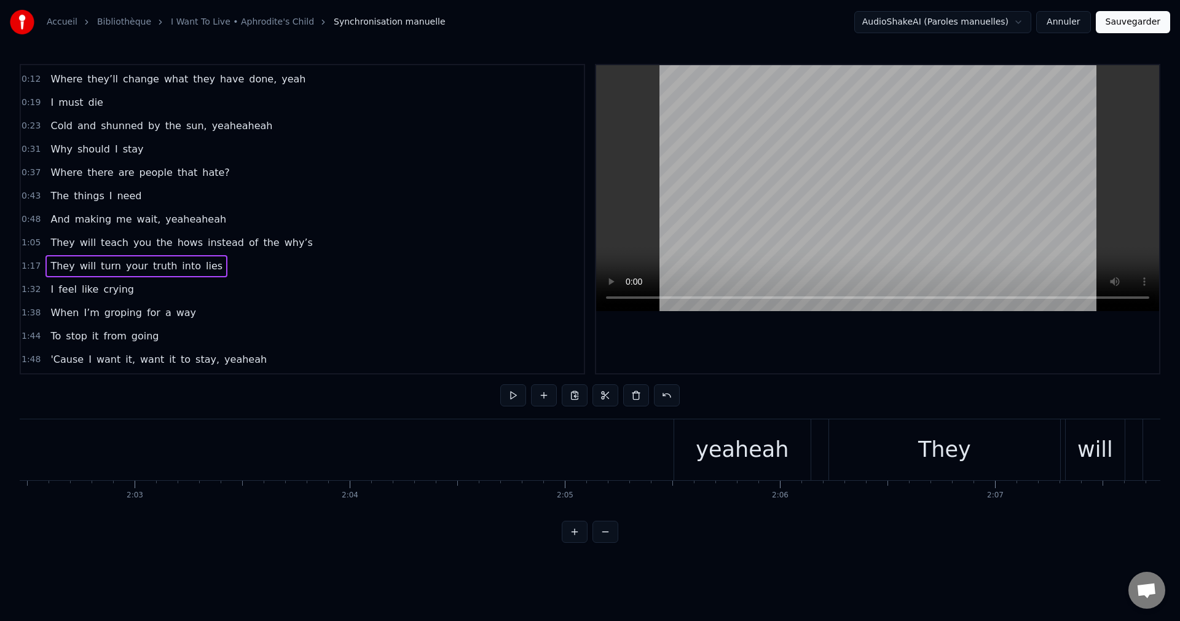
scroll to position [0, 26384]
click at [702, 455] on div "yeaheah" at bounding box center [701, 449] width 93 height 33
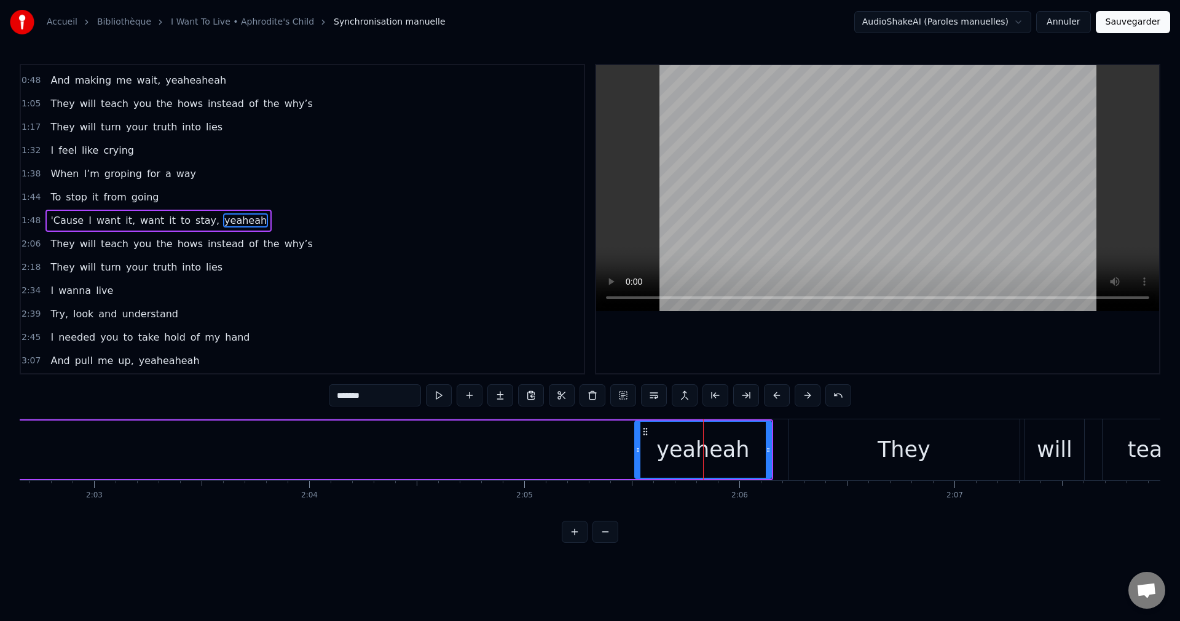
scroll to position [161, 0]
click at [591, 399] on button at bounding box center [593, 395] width 26 height 22
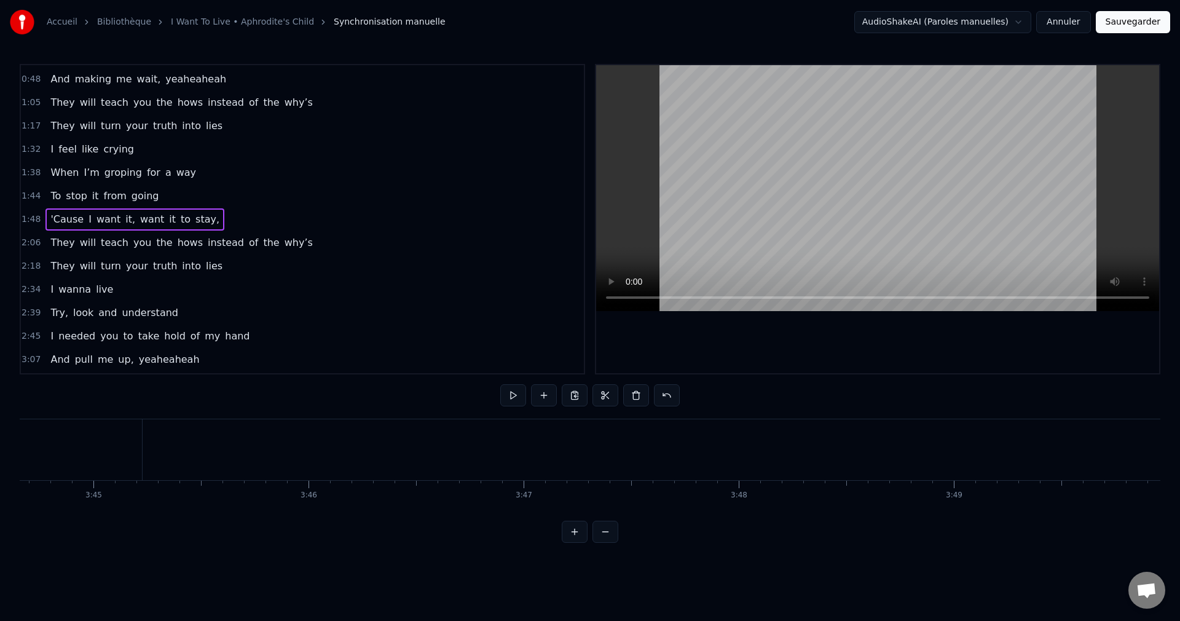
scroll to position [0, 48391]
click at [1117, 27] on button "Sauvegarder" at bounding box center [1133, 22] width 74 height 22
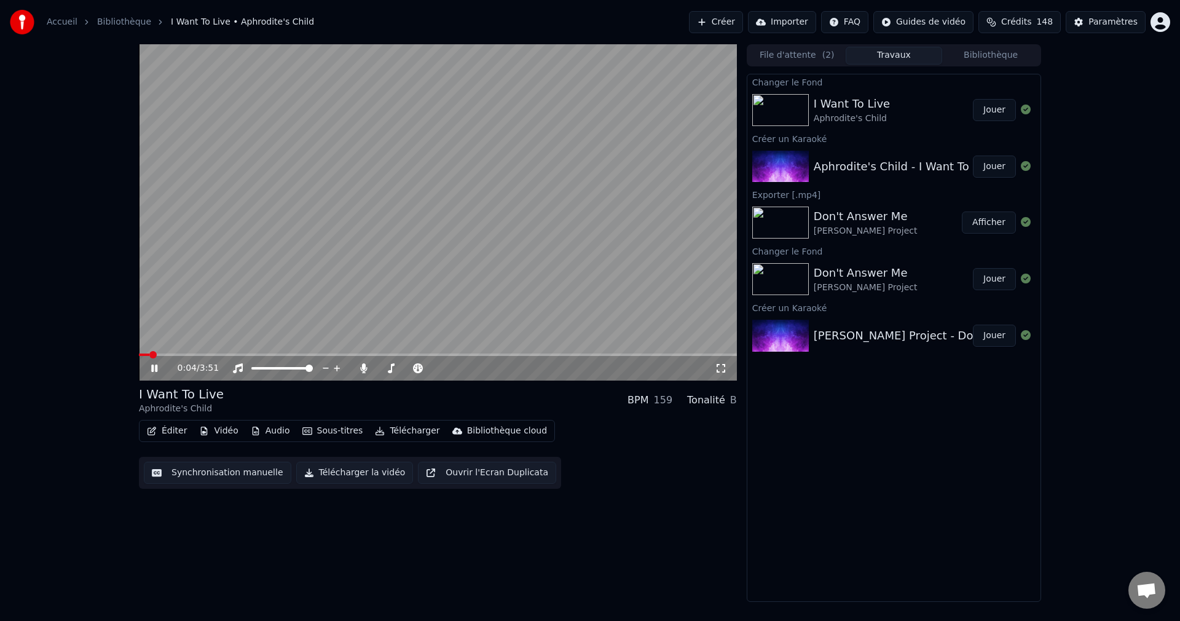
click at [273, 353] on span at bounding box center [438, 354] width 598 height 2
click at [385, 368] on span at bounding box center [380, 368] width 7 height 2
click at [385, 368] on span at bounding box center [387, 367] width 7 height 7
click at [343, 355] on span at bounding box center [438, 354] width 598 height 2
click at [157, 368] on icon at bounding box center [154, 367] width 6 height 7
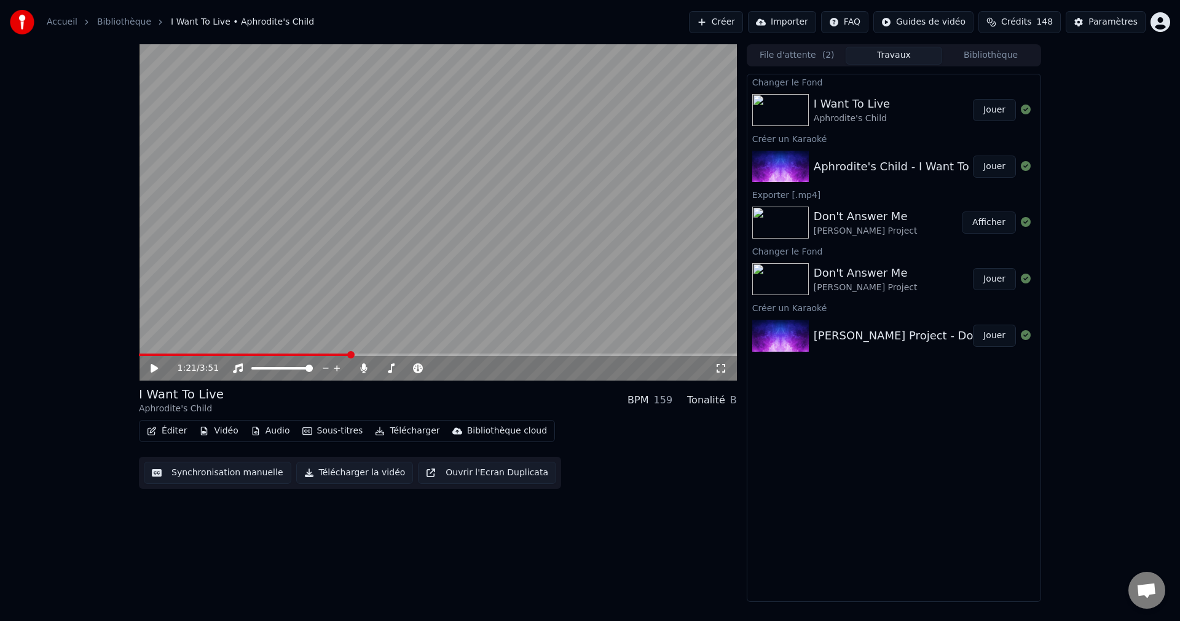
click at [347, 474] on button "Télécharger la vidéo" at bounding box center [354, 473] width 117 height 22
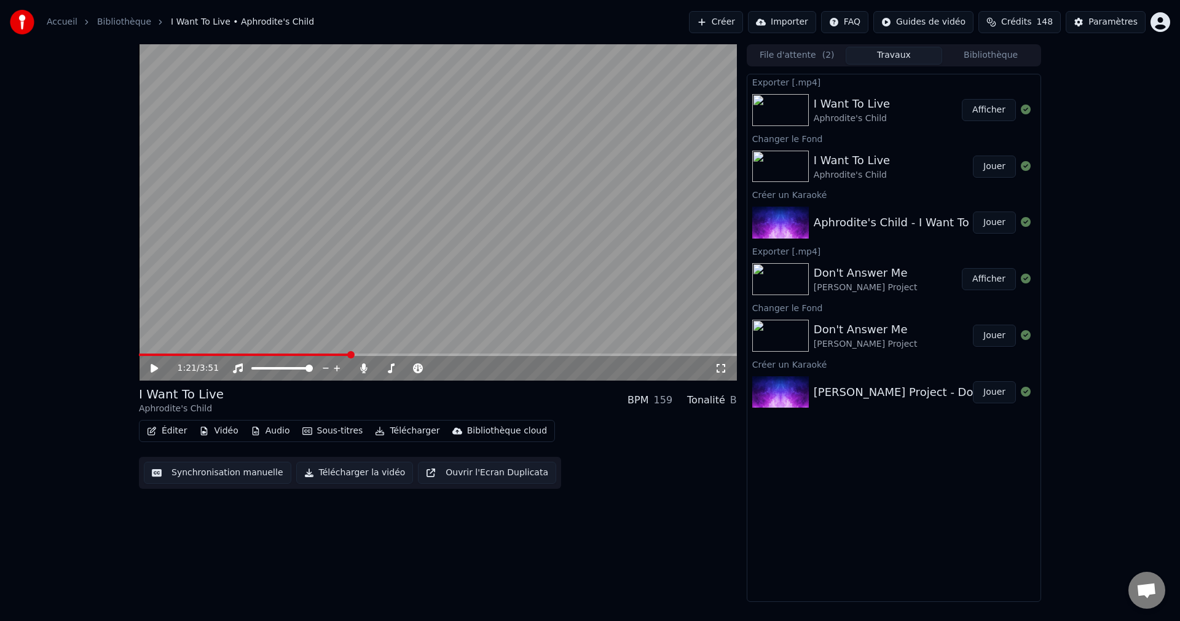
click at [718, 18] on button "Créer" at bounding box center [716, 22] width 54 height 22
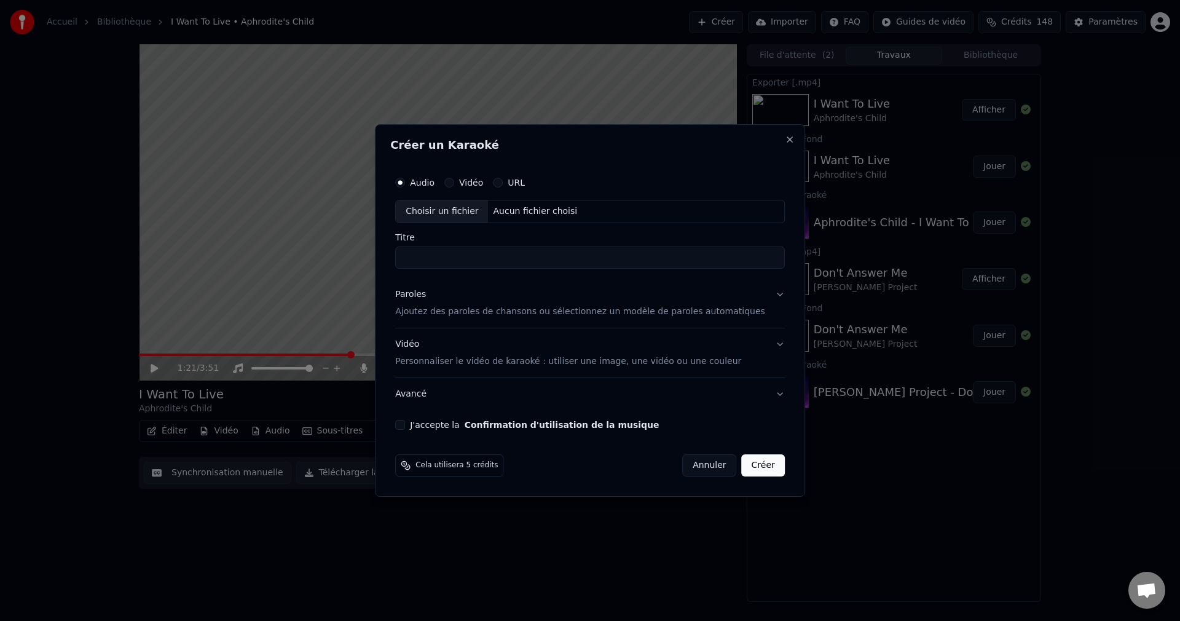
click at [450, 207] on div "Choisir un fichier" at bounding box center [442, 211] width 92 height 22
type input "**********"
click at [759, 295] on button "Paroles Ajoutez des paroles de chansons ou sélectionnez un modèle de paroles au…" at bounding box center [590, 302] width 390 height 49
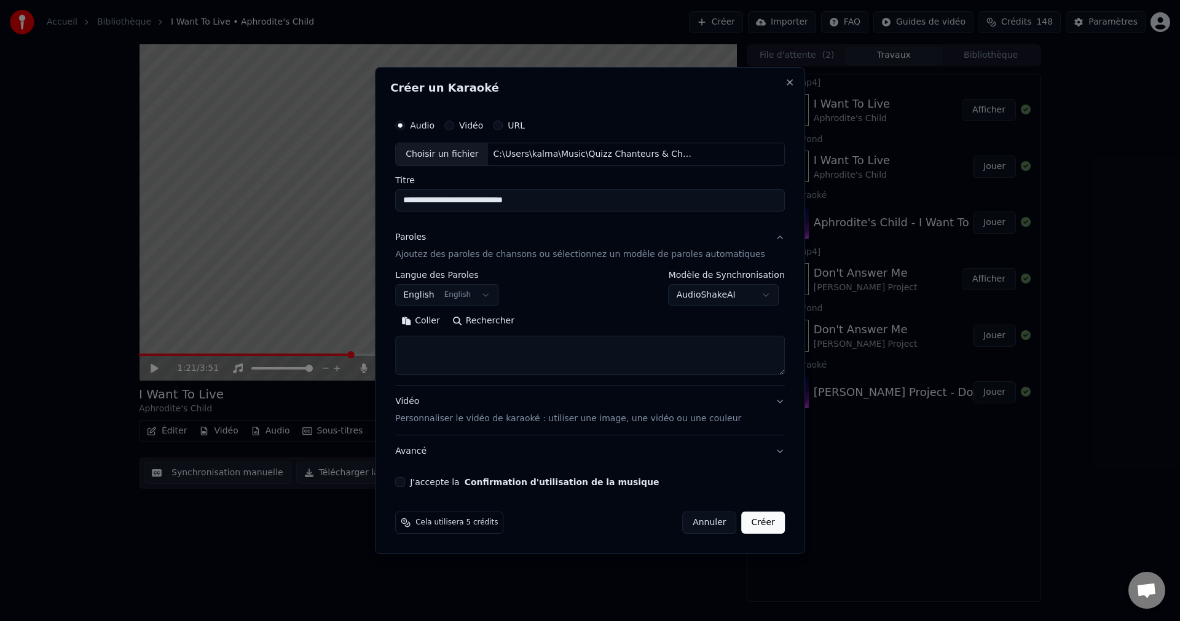
click at [521, 317] on button "Rechercher" at bounding box center [483, 321] width 74 height 20
type textarea "**********"
click at [405, 481] on button "J'accepte la Confirmation d'utilisation de la musique" at bounding box center [400, 482] width 10 height 10
click at [754, 527] on button "Créer" at bounding box center [763, 522] width 43 height 22
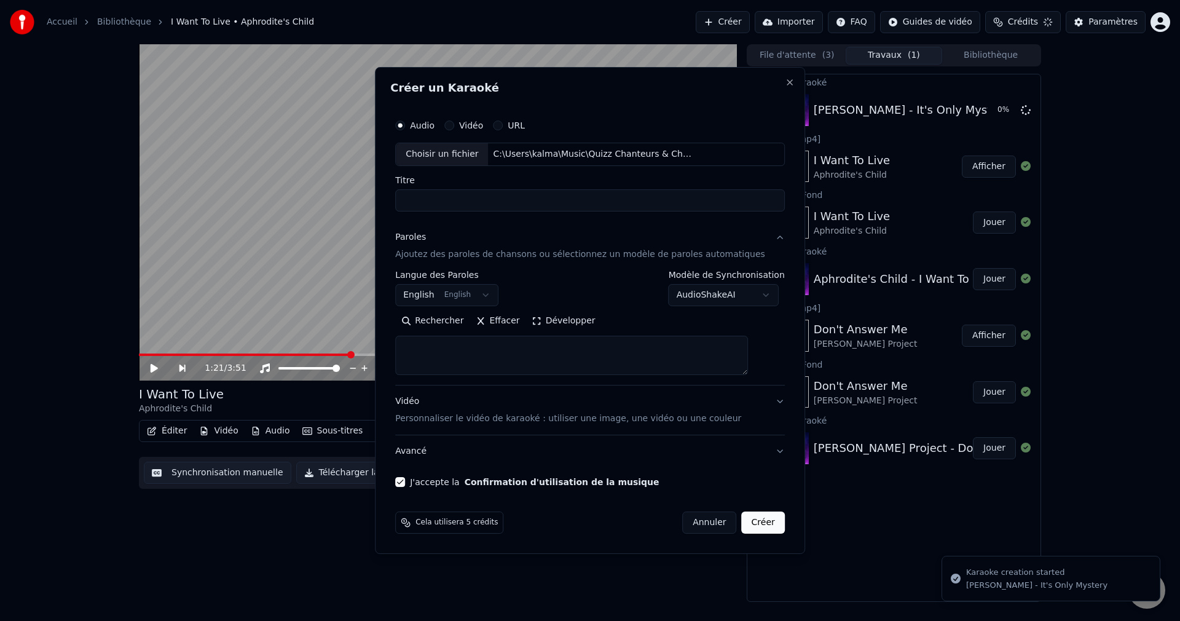
scroll to position [0, 0]
select select
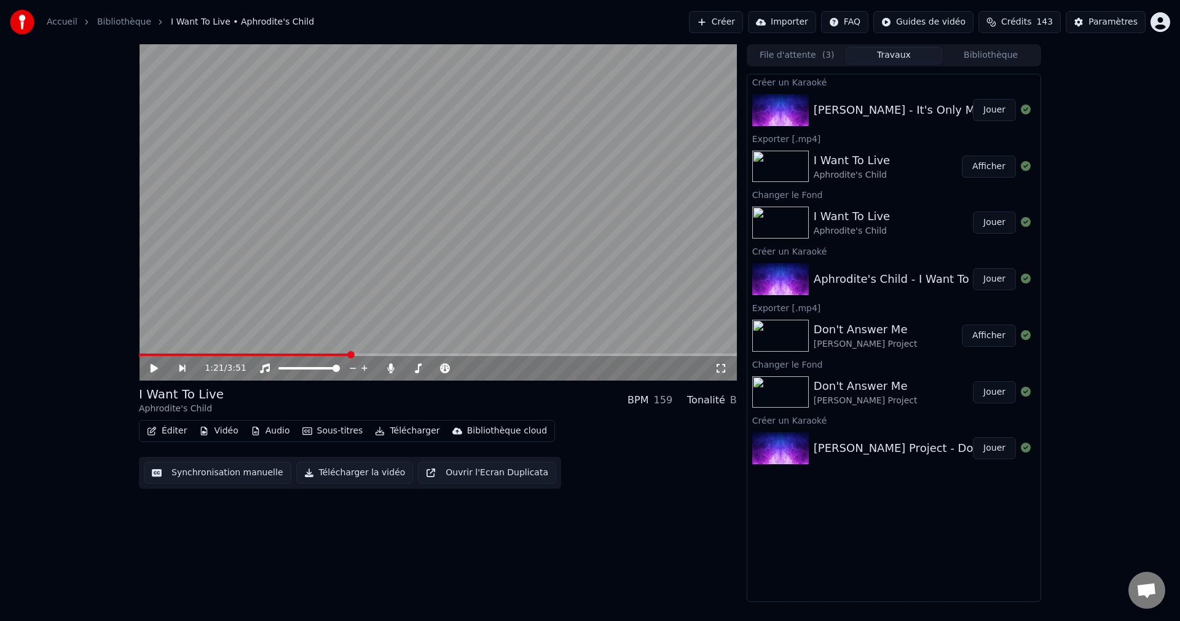
click at [998, 105] on button "Jouer" at bounding box center [994, 110] width 43 height 22
click at [152, 364] on icon at bounding box center [163, 368] width 29 height 10
click at [219, 430] on button "Vidéo" at bounding box center [218, 430] width 49 height 17
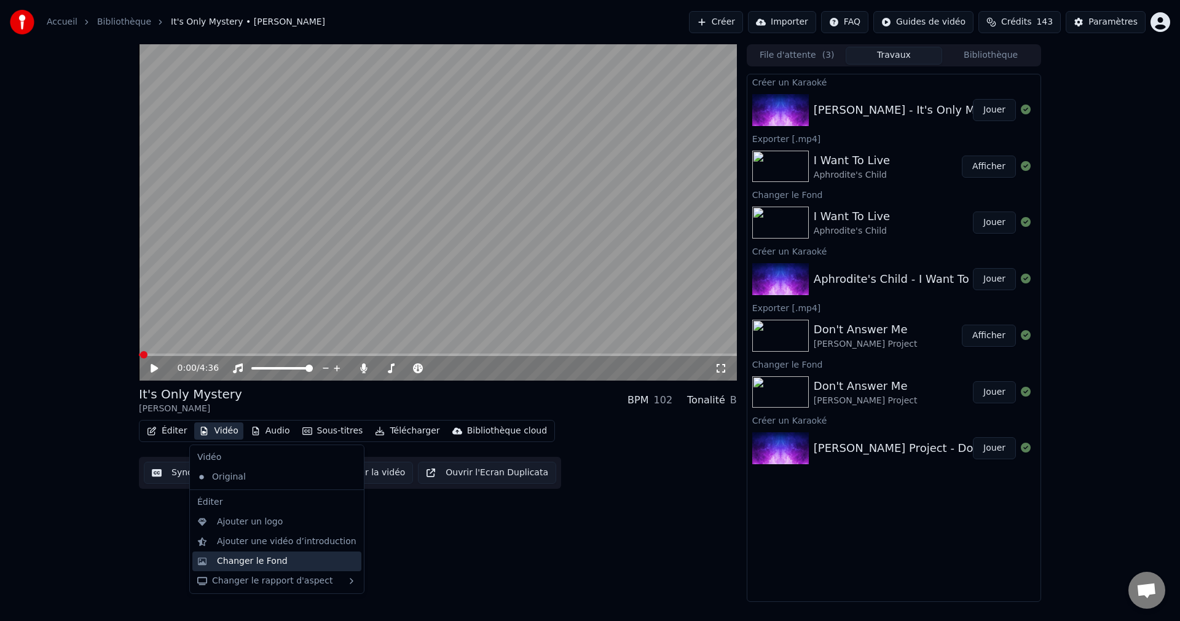
click at [238, 557] on div "Changer le Fond" at bounding box center [252, 561] width 71 height 12
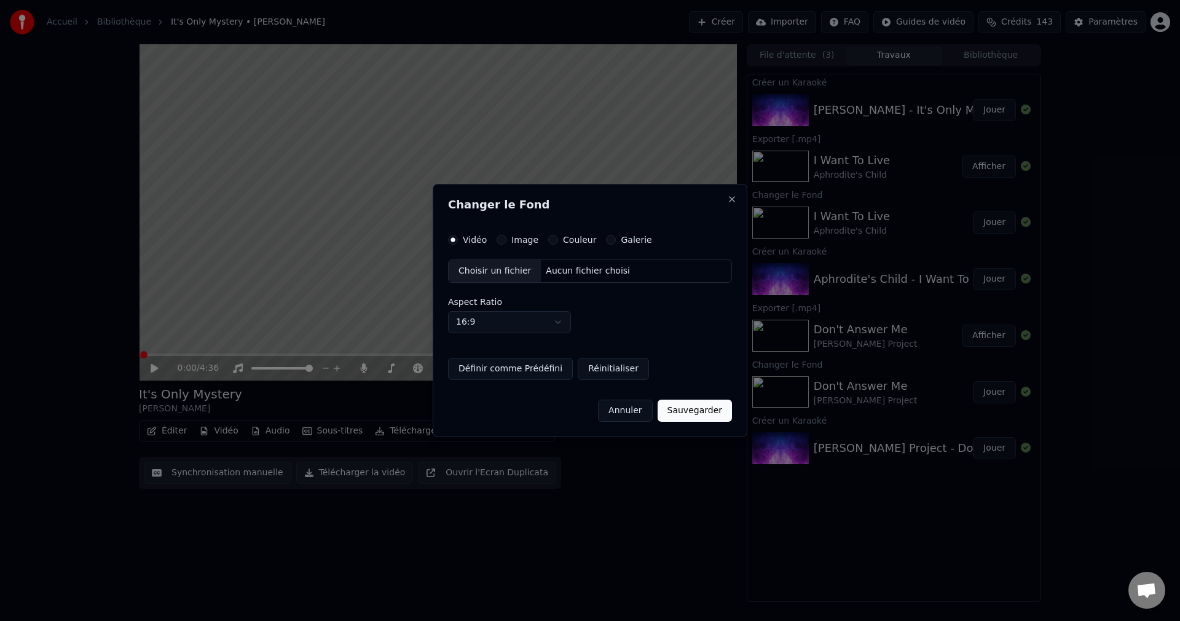
click at [480, 276] on div "Choisir un fichier" at bounding box center [495, 271] width 92 height 22
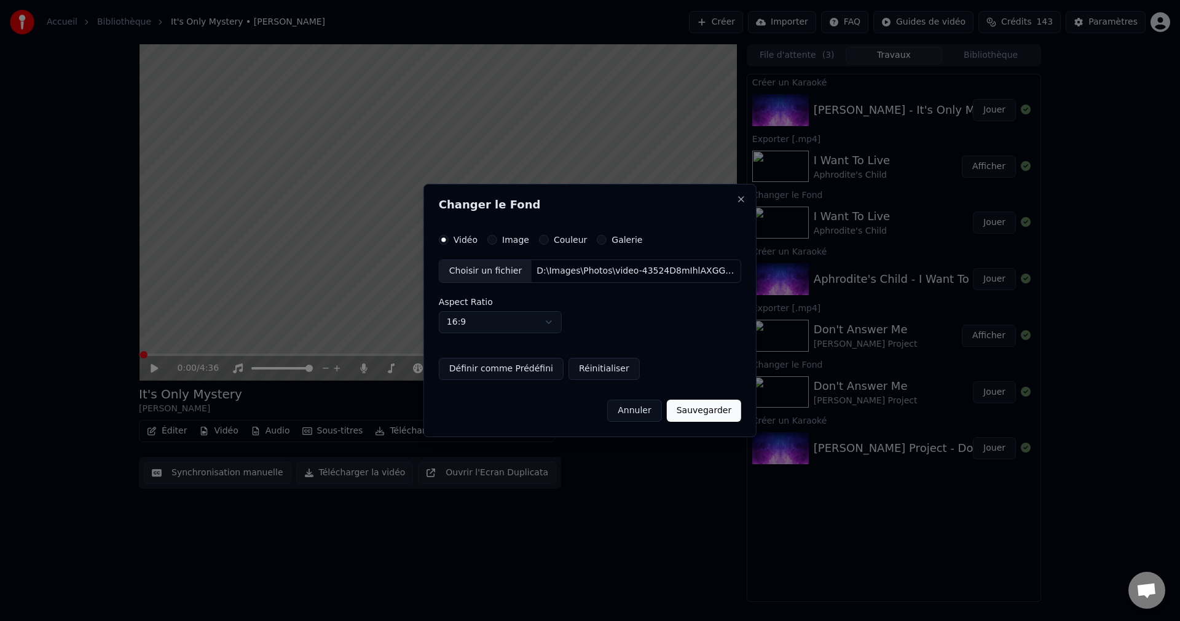
click at [683, 405] on button "Sauvegarder" at bounding box center [704, 410] width 74 height 22
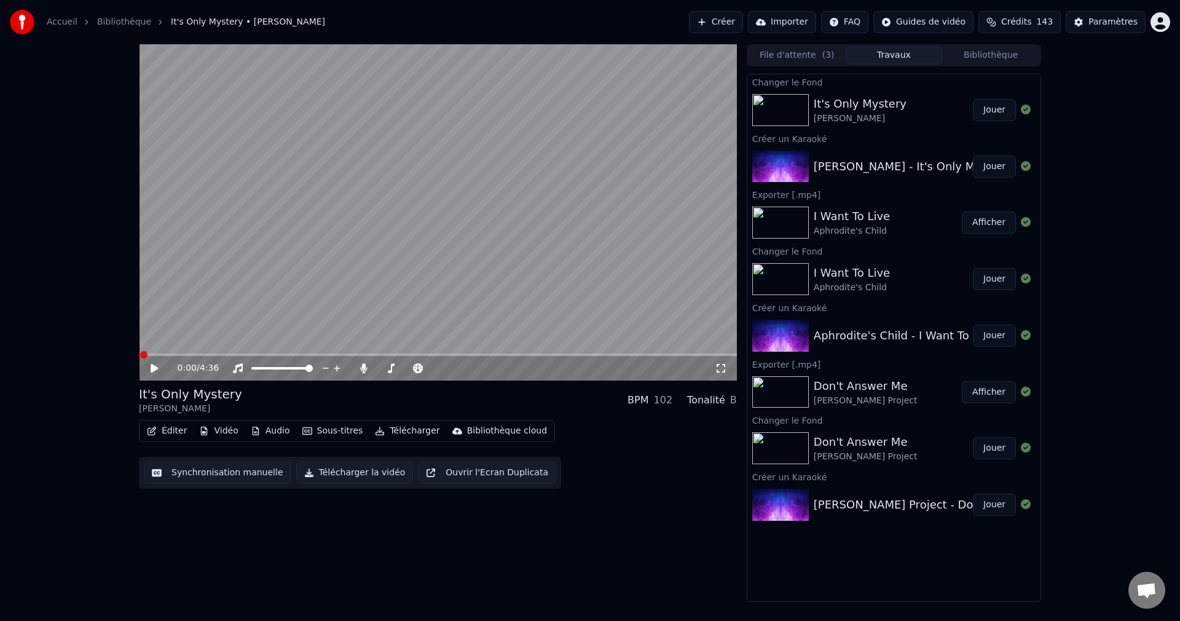
click at [996, 114] on button "Jouer" at bounding box center [994, 110] width 43 height 22
click at [439, 372] on span at bounding box center [434, 367] width 7 height 7
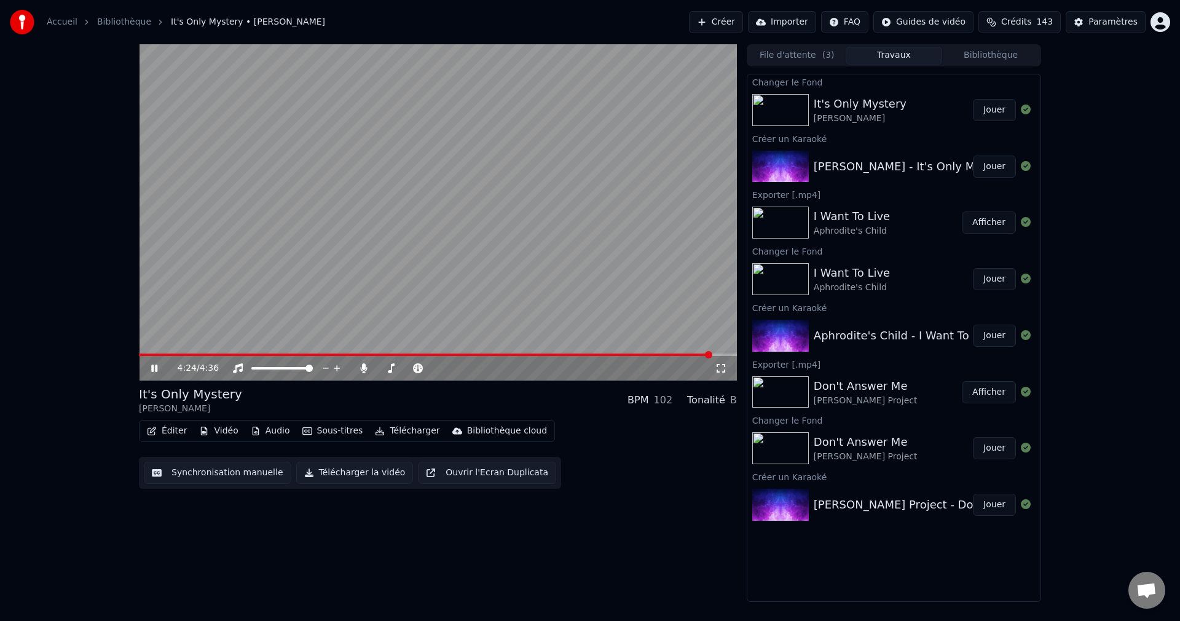
click at [154, 369] on icon at bounding box center [163, 368] width 29 height 10
